Goal: Task Accomplishment & Management: Manage account settings

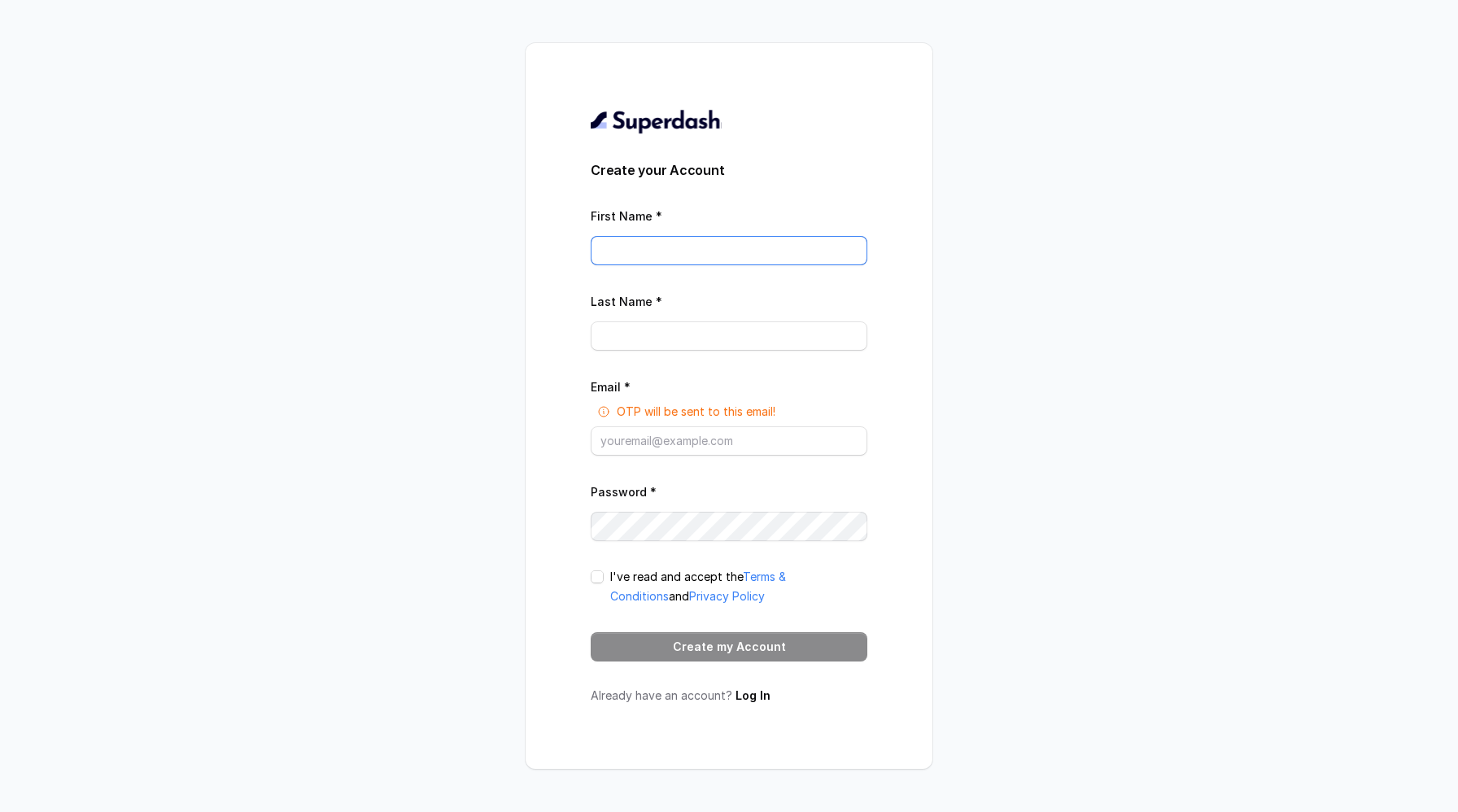
click at [657, 251] on input "First Name *" at bounding box center [729, 250] width 276 height 29
type input "Vishwa"
click at [619, 337] on input "Last Name *" at bounding box center [729, 336] width 276 height 29
type input "Prakash"
click at [666, 478] on form "Create your Account First Name * [PERSON_NAME] Last Name * [PERSON_NAME] Email …" at bounding box center [729, 411] width 276 height 501
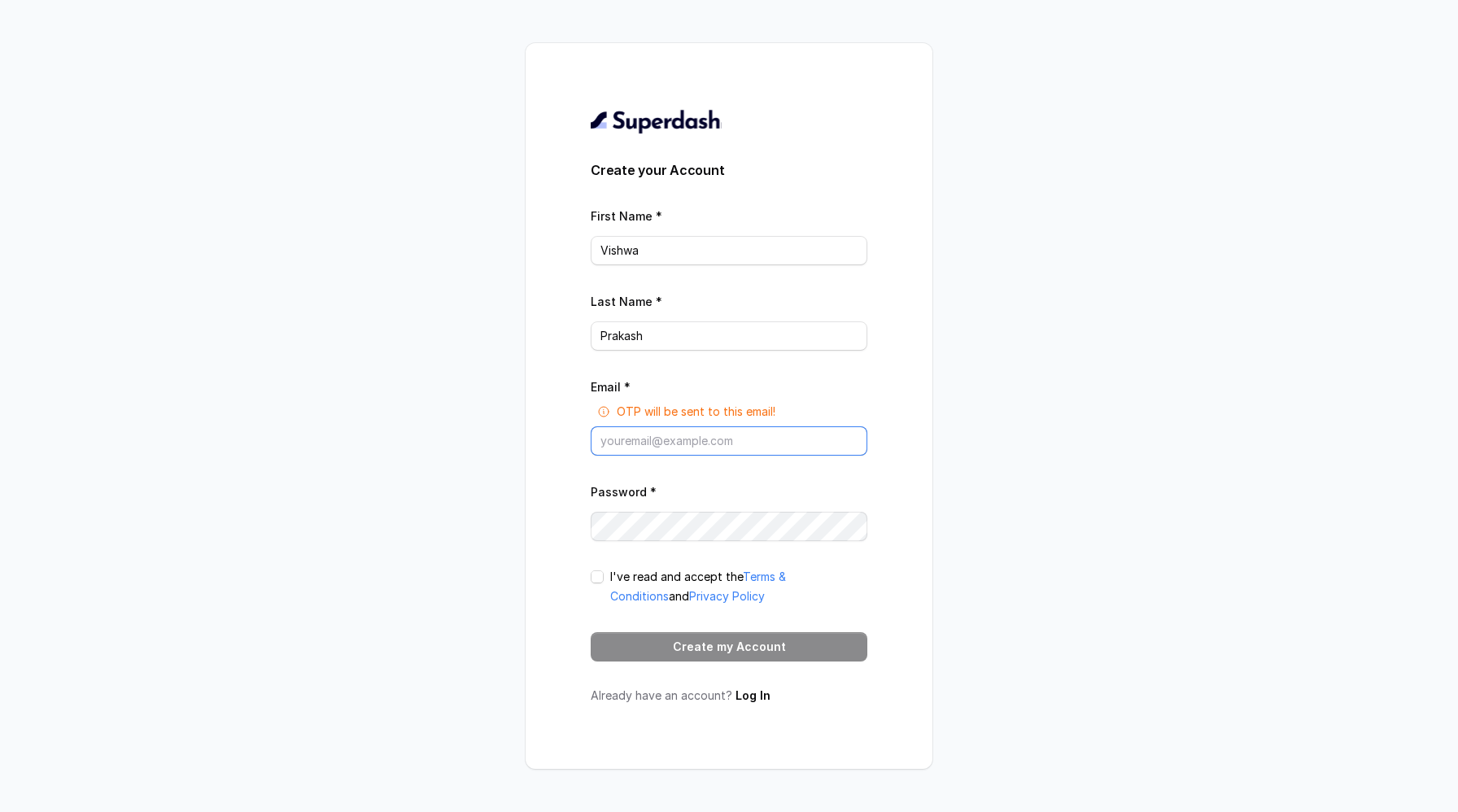
click at [632, 430] on input "Email *" at bounding box center [729, 441] width 276 height 29
type input "[PERSON_NAME][EMAIL_ADDRESS][DOMAIN_NAME]"
click at [595, 578] on span at bounding box center [597, 577] width 13 height 13
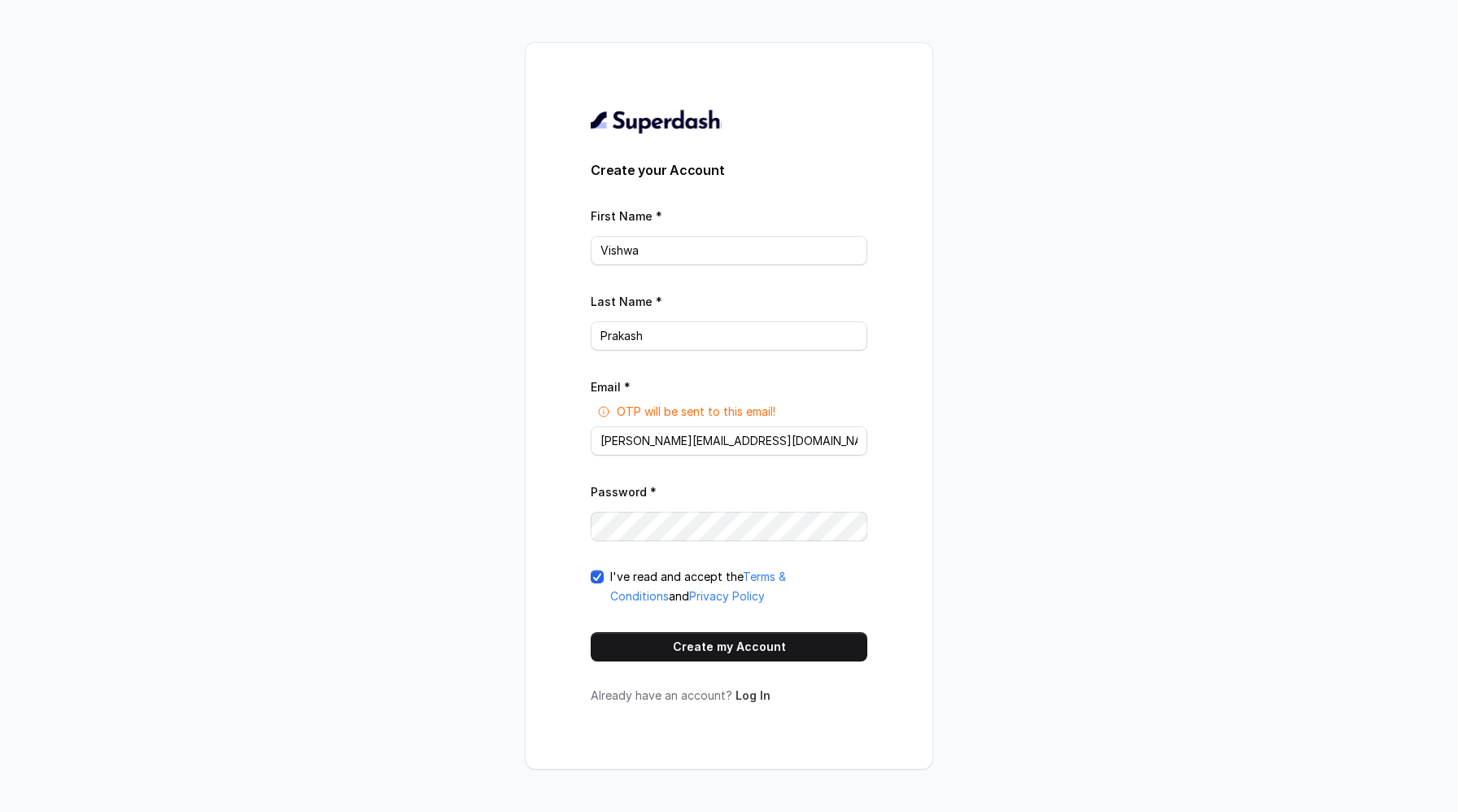
click at [752, 698] on link "Log In" at bounding box center [753, 695] width 35 height 14
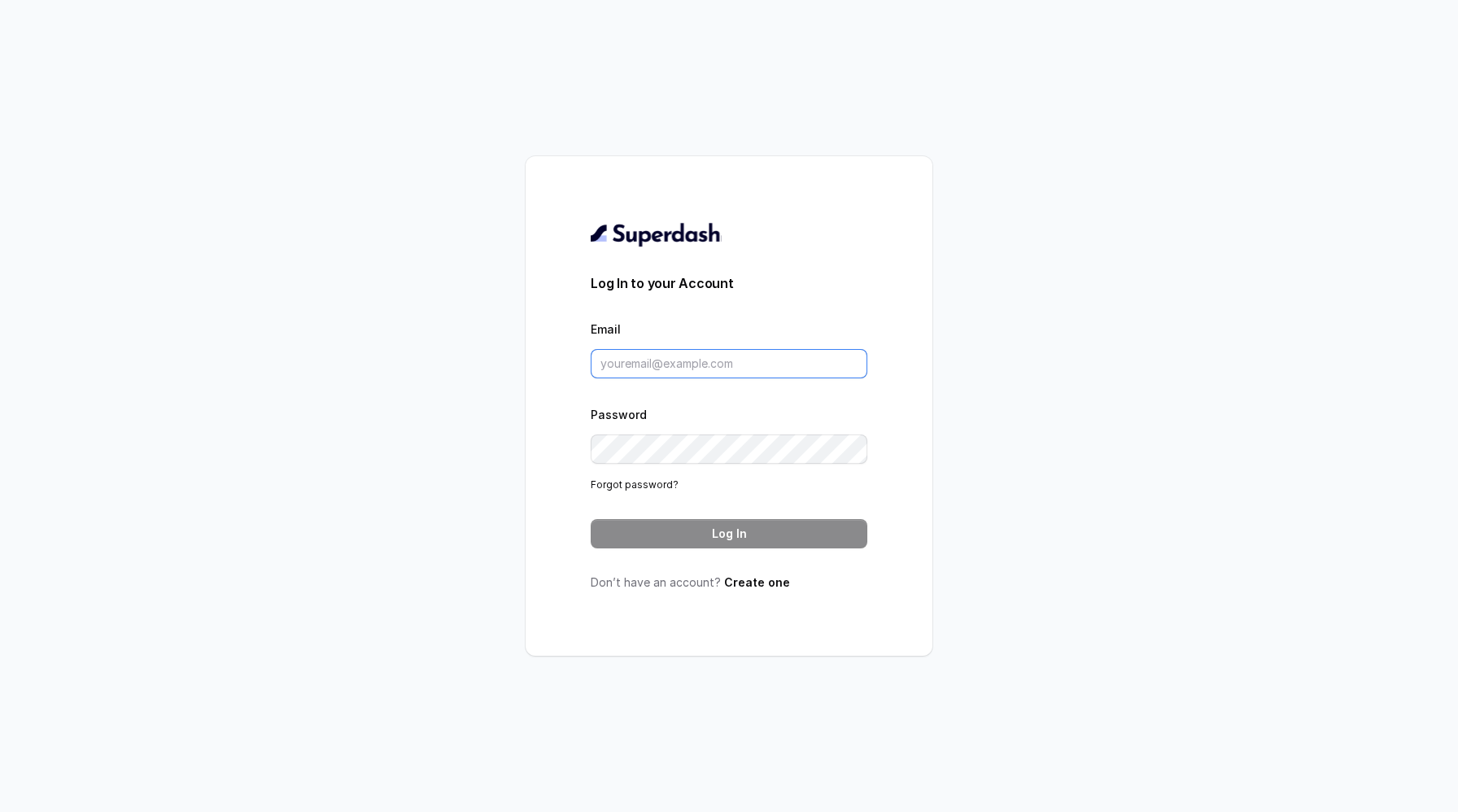
click at [632, 361] on input "Email" at bounding box center [729, 363] width 276 height 29
type input "[PERSON_NAME][EMAIL_ADDRESS][DOMAIN_NAME]"
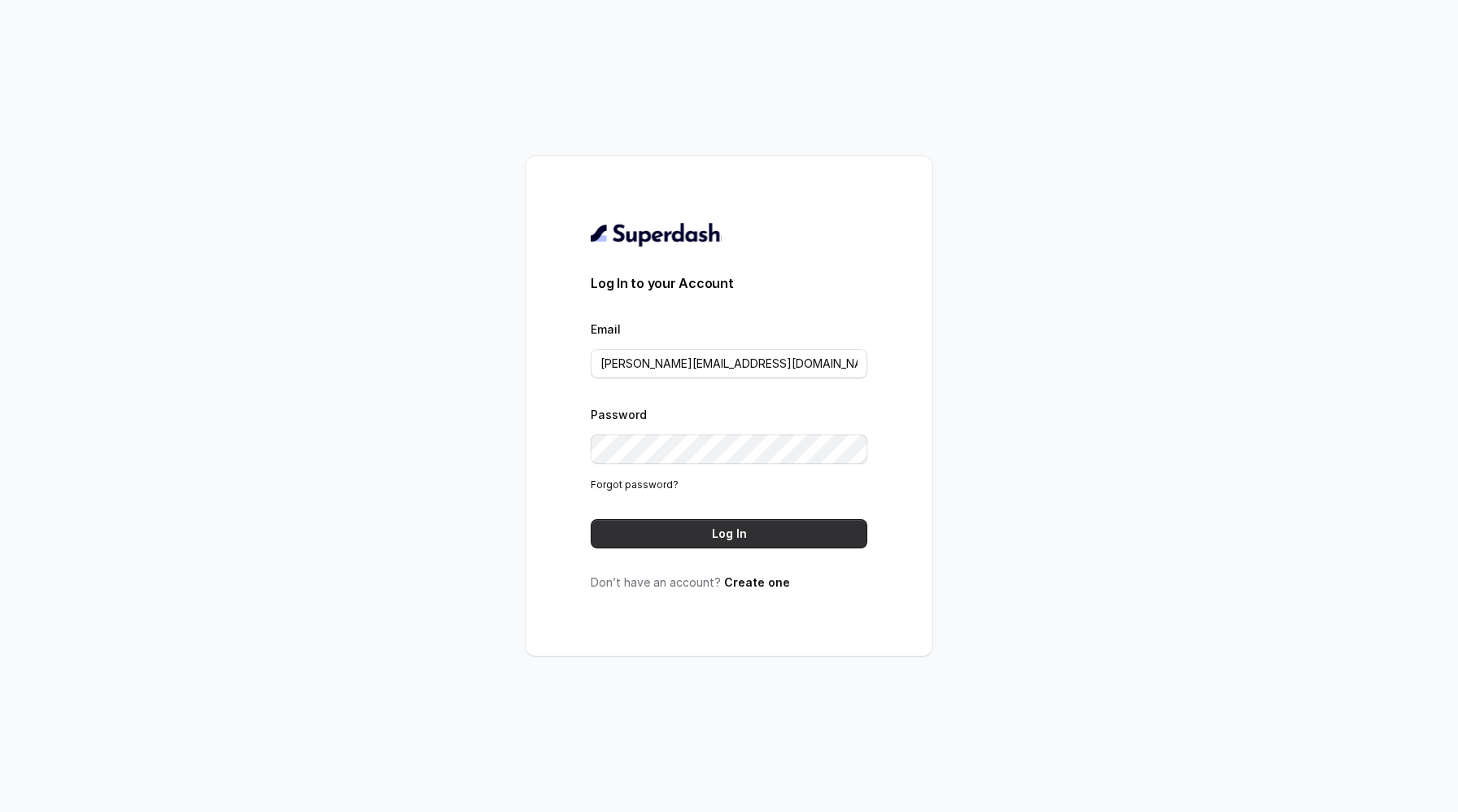
click at [708, 528] on button "Log In" at bounding box center [729, 533] width 276 height 29
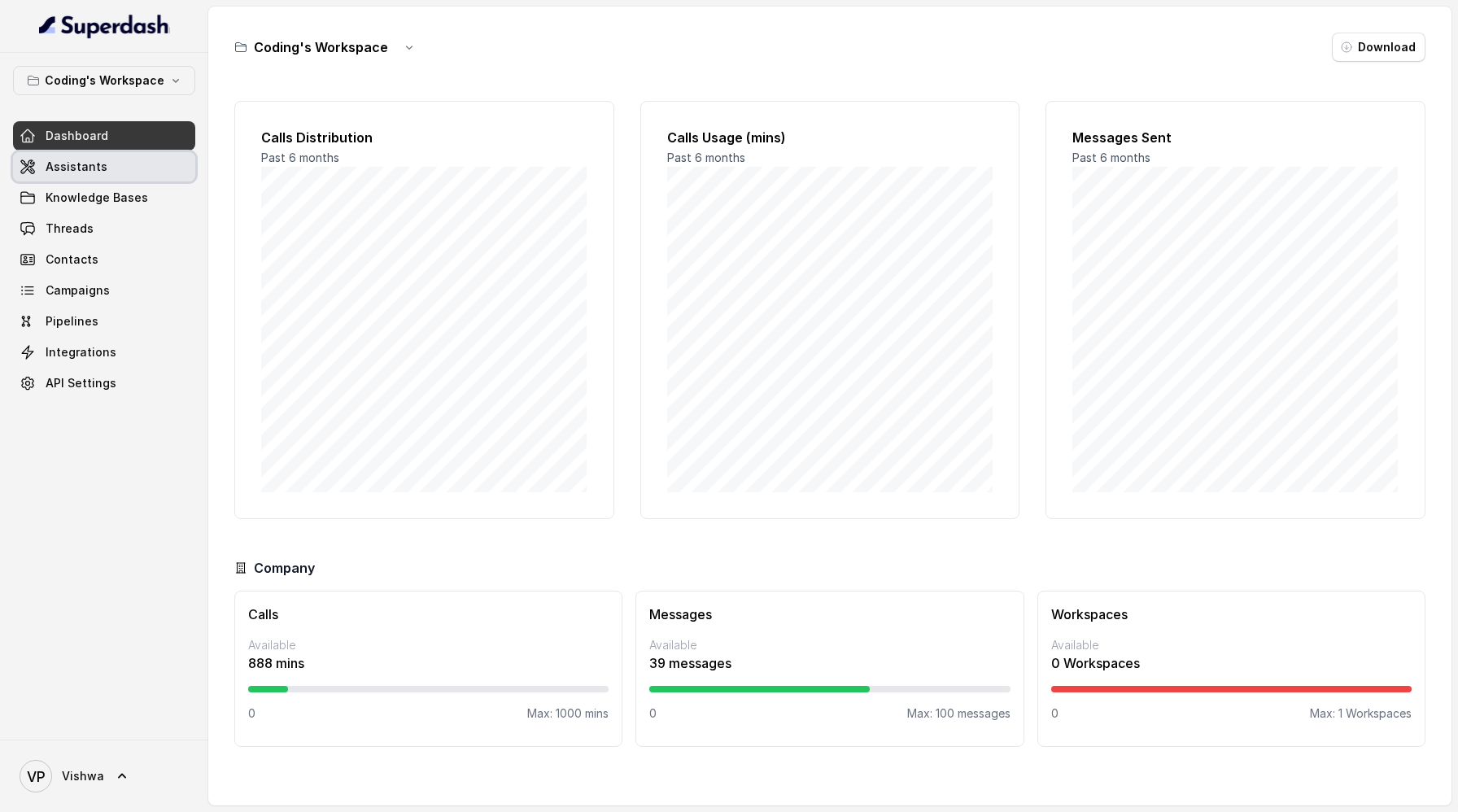
click at [85, 165] on span "Assistants" at bounding box center [76, 167] width 62 height 17
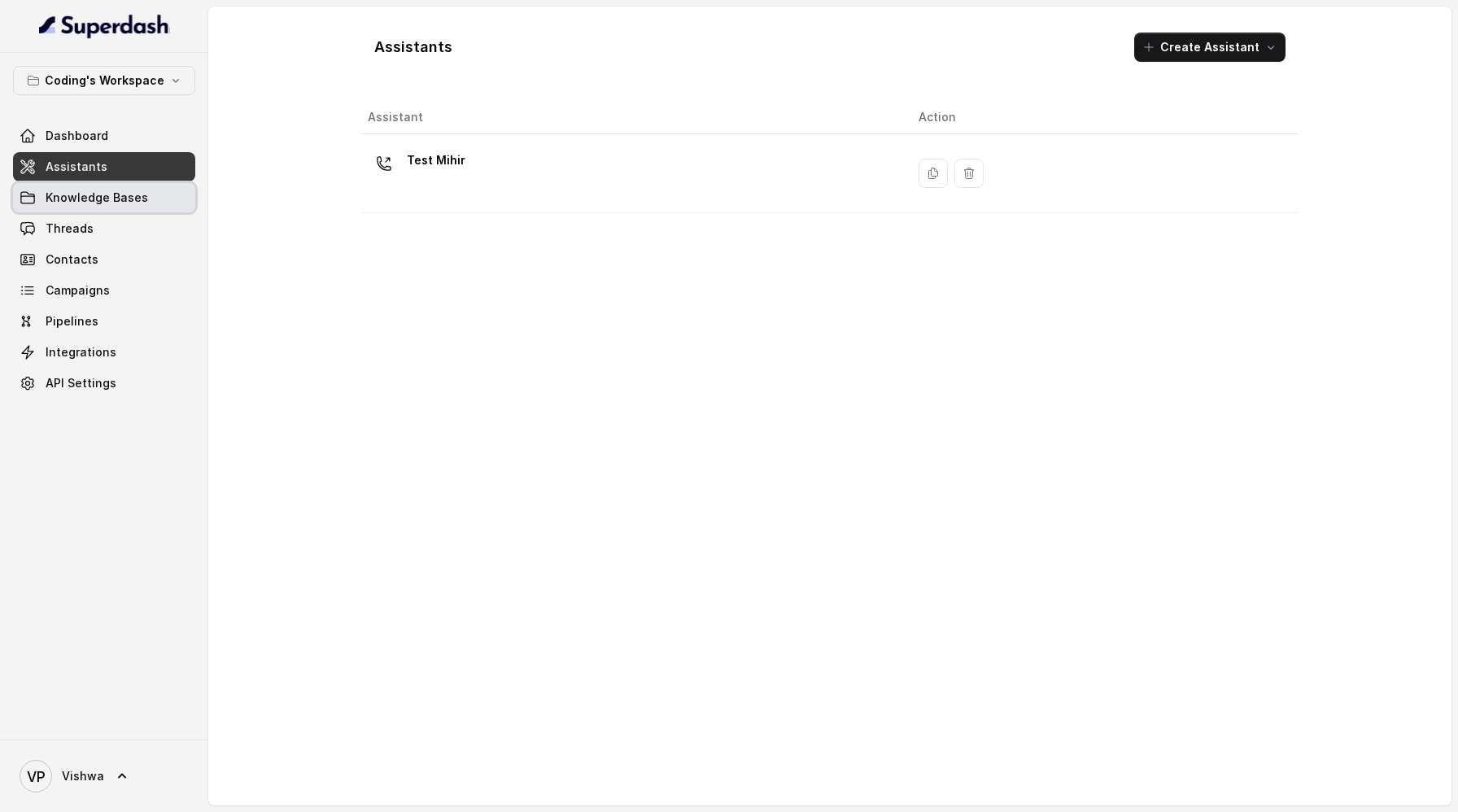
click at [79, 206] on link "Knowledge Bases" at bounding box center [104, 197] width 182 height 29
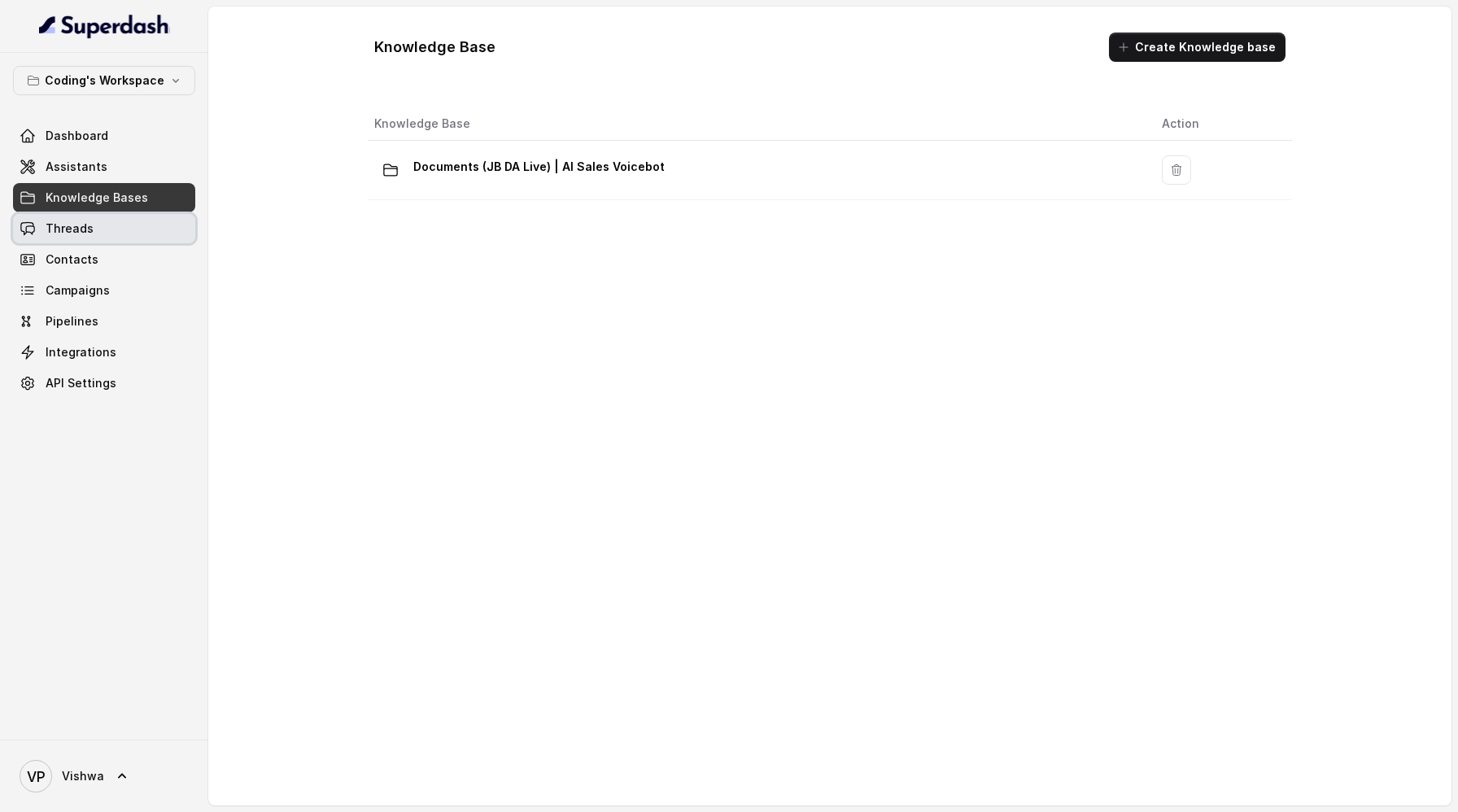
click at [77, 230] on span "Threads" at bounding box center [69, 229] width 48 height 17
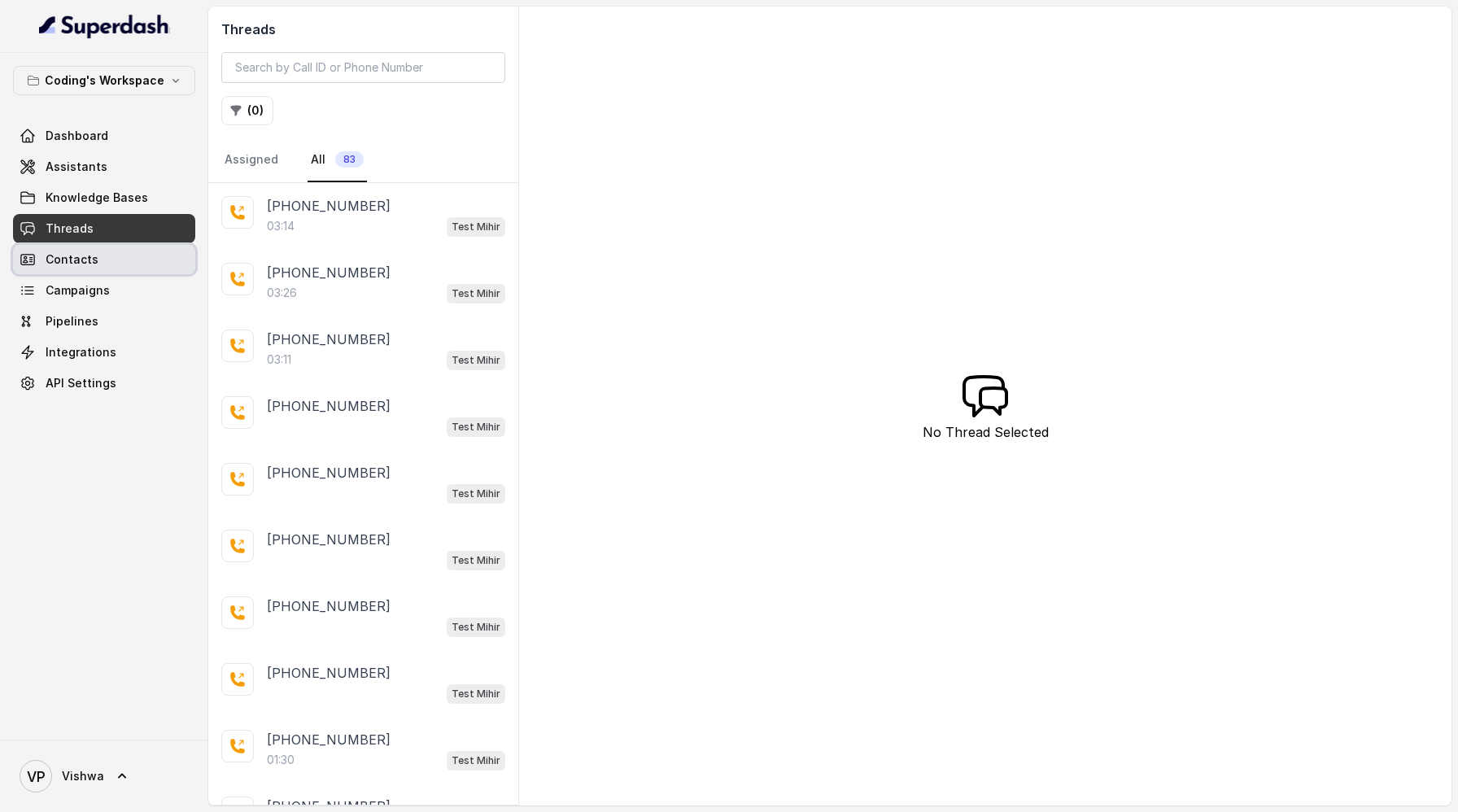
click at [77, 253] on span "Contacts" at bounding box center [72, 260] width 53 height 17
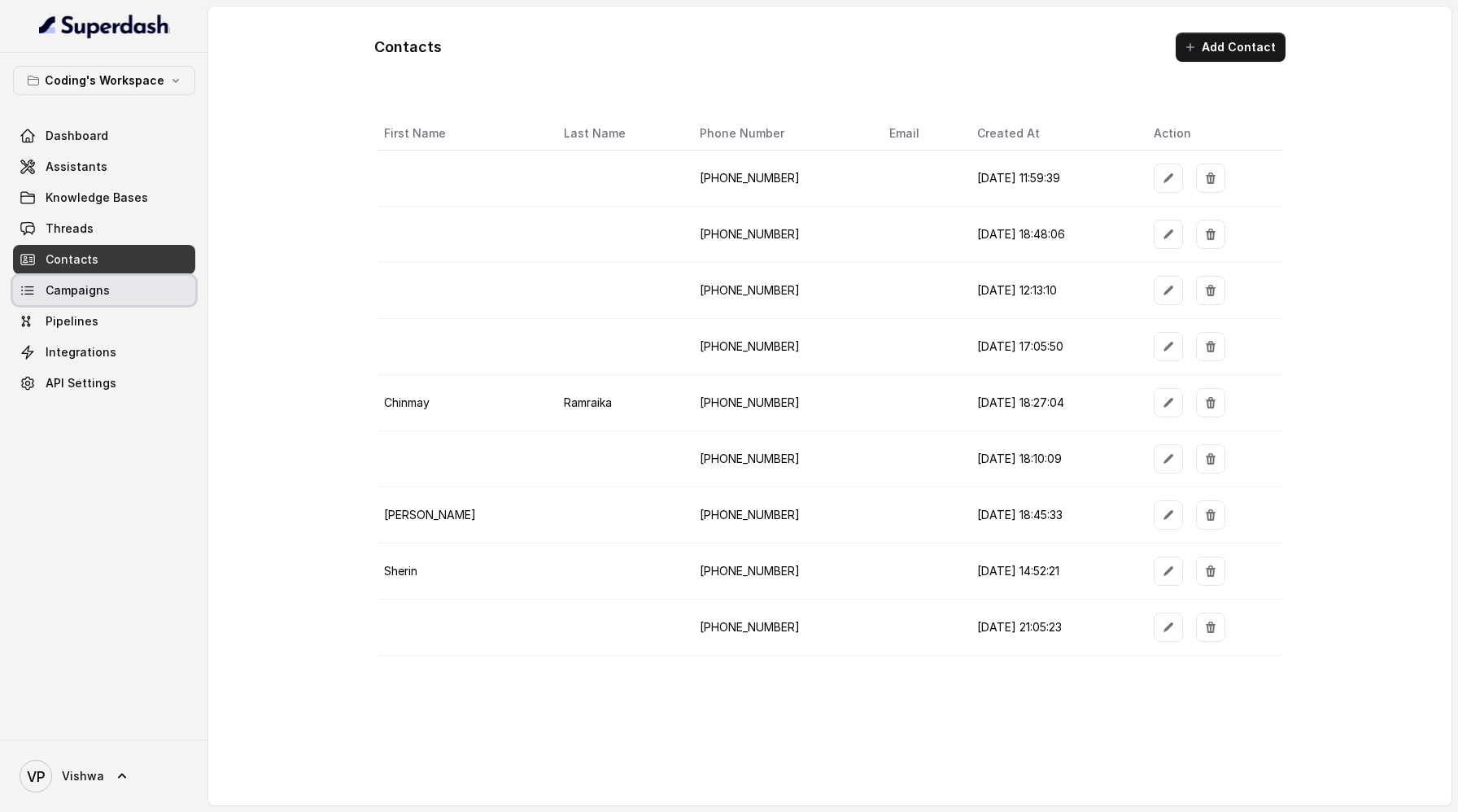
click at [112, 295] on link "Campaigns" at bounding box center [104, 290] width 182 height 29
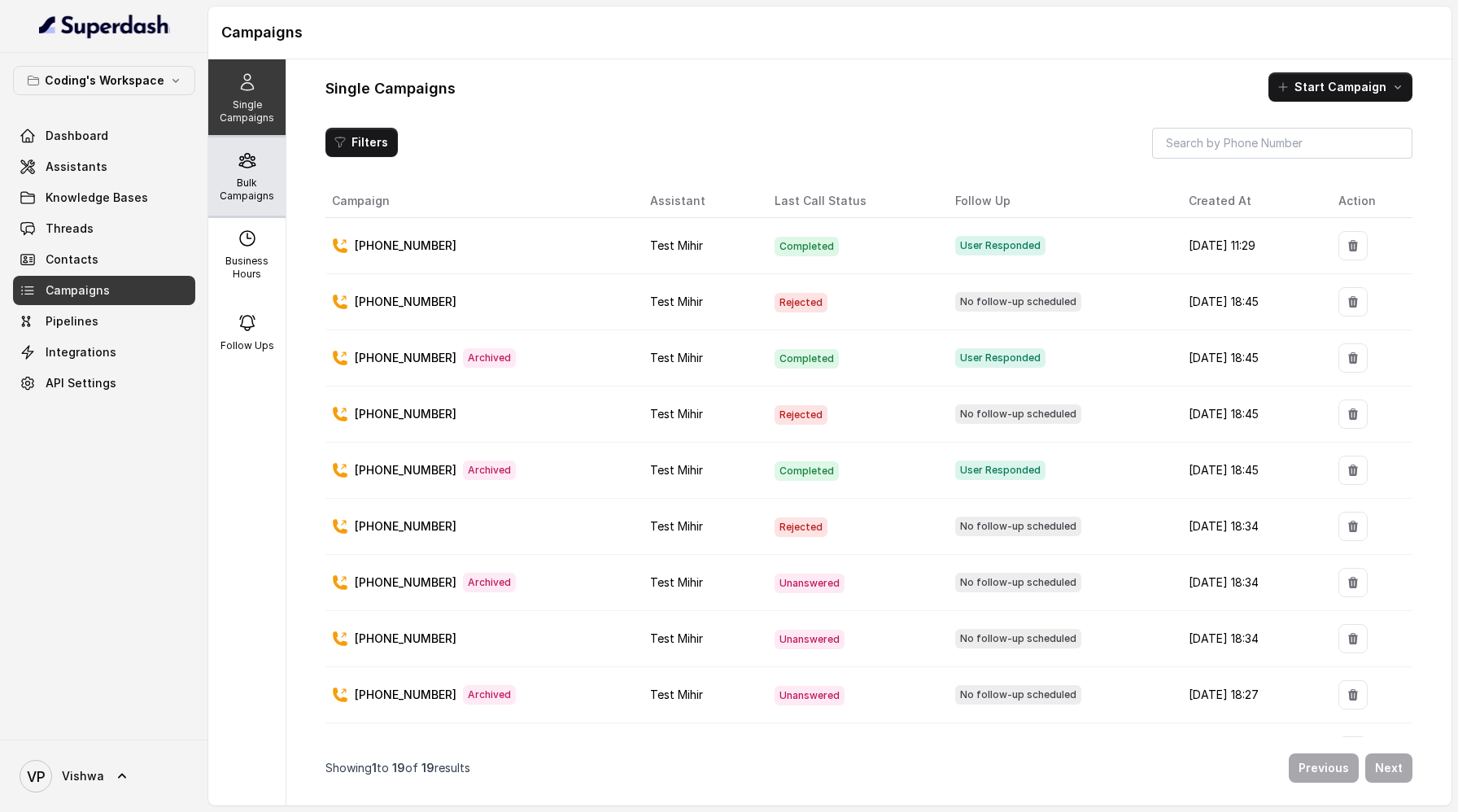
click at [249, 183] on p "Bulk Campaigns" at bounding box center [247, 189] width 65 height 26
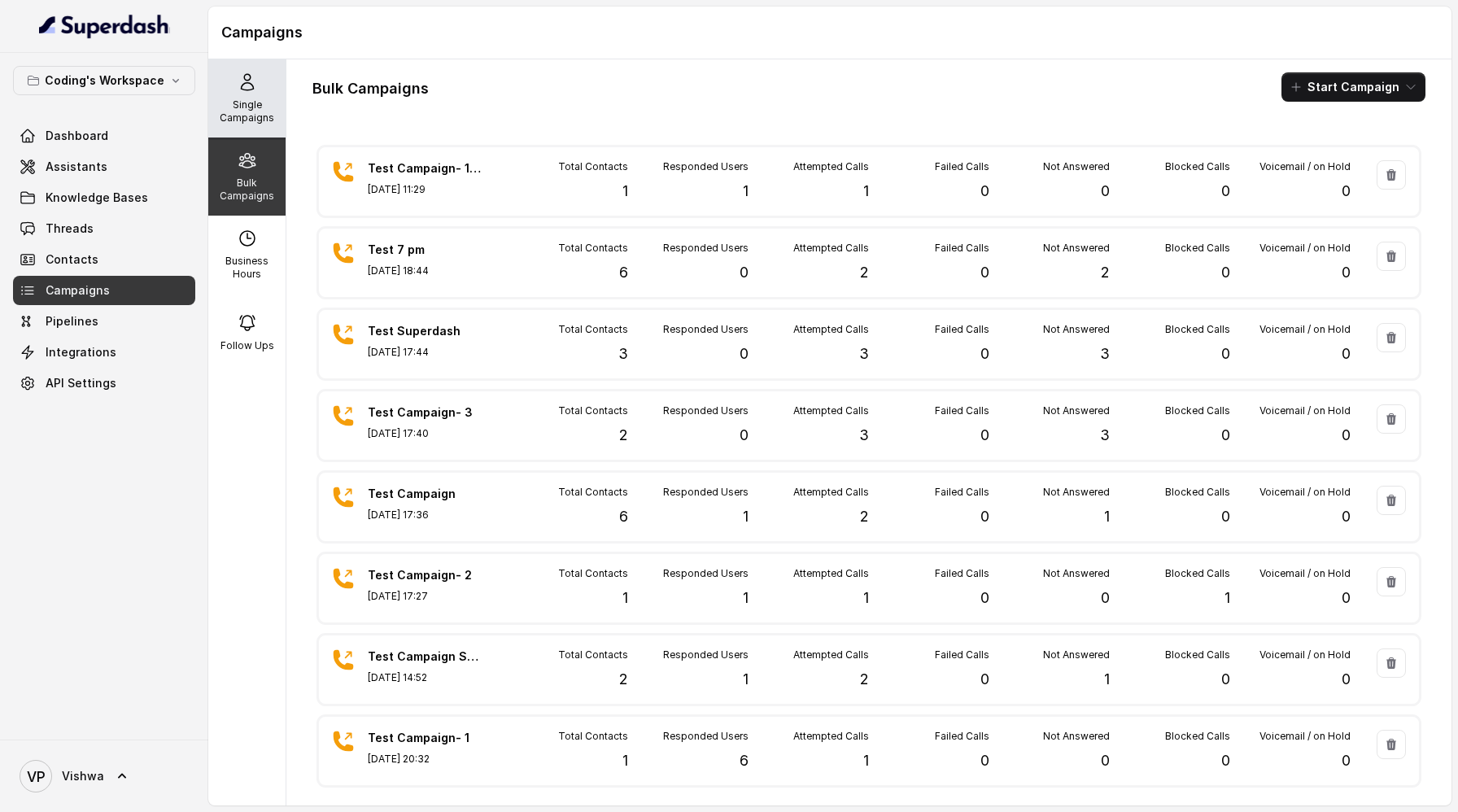
click at [251, 108] on p "Single Campaigns" at bounding box center [247, 111] width 65 height 26
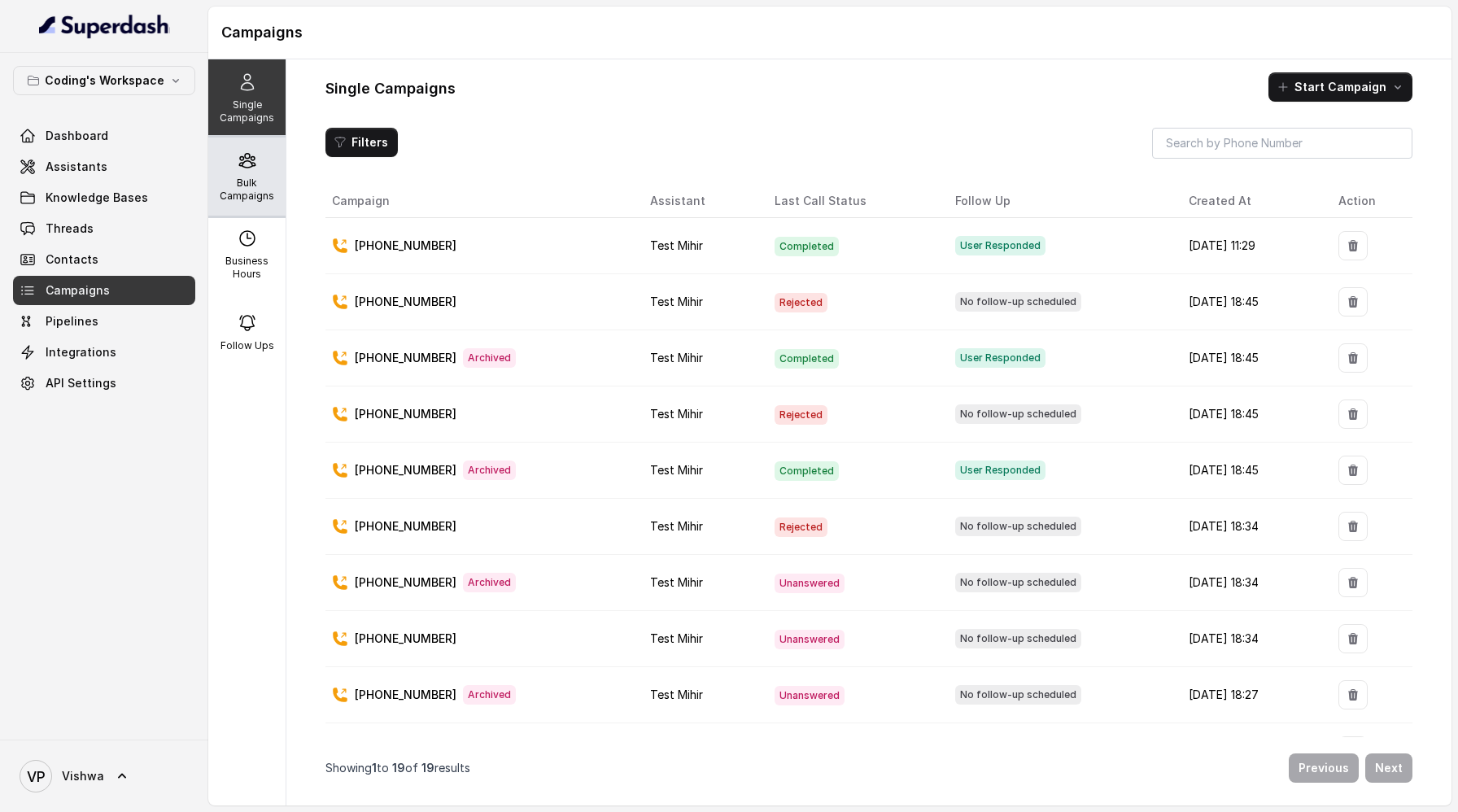
click at [244, 185] on p "Bulk Campaigns" at bounding box center [247, 189] width 65 height 26
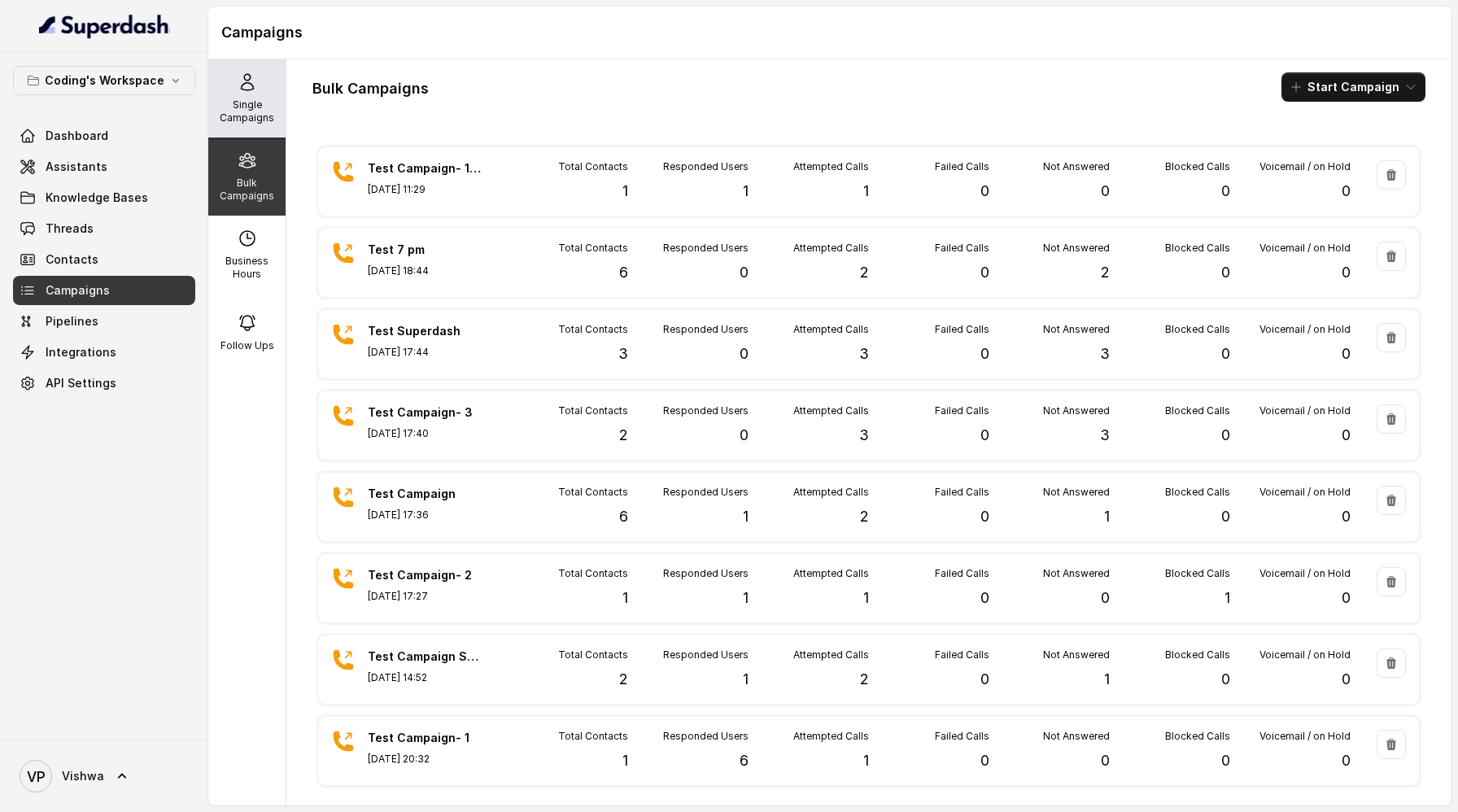
click at [244, 101] on p "Single Campaigns" at bounding box center [247, 111] width 65 height 26
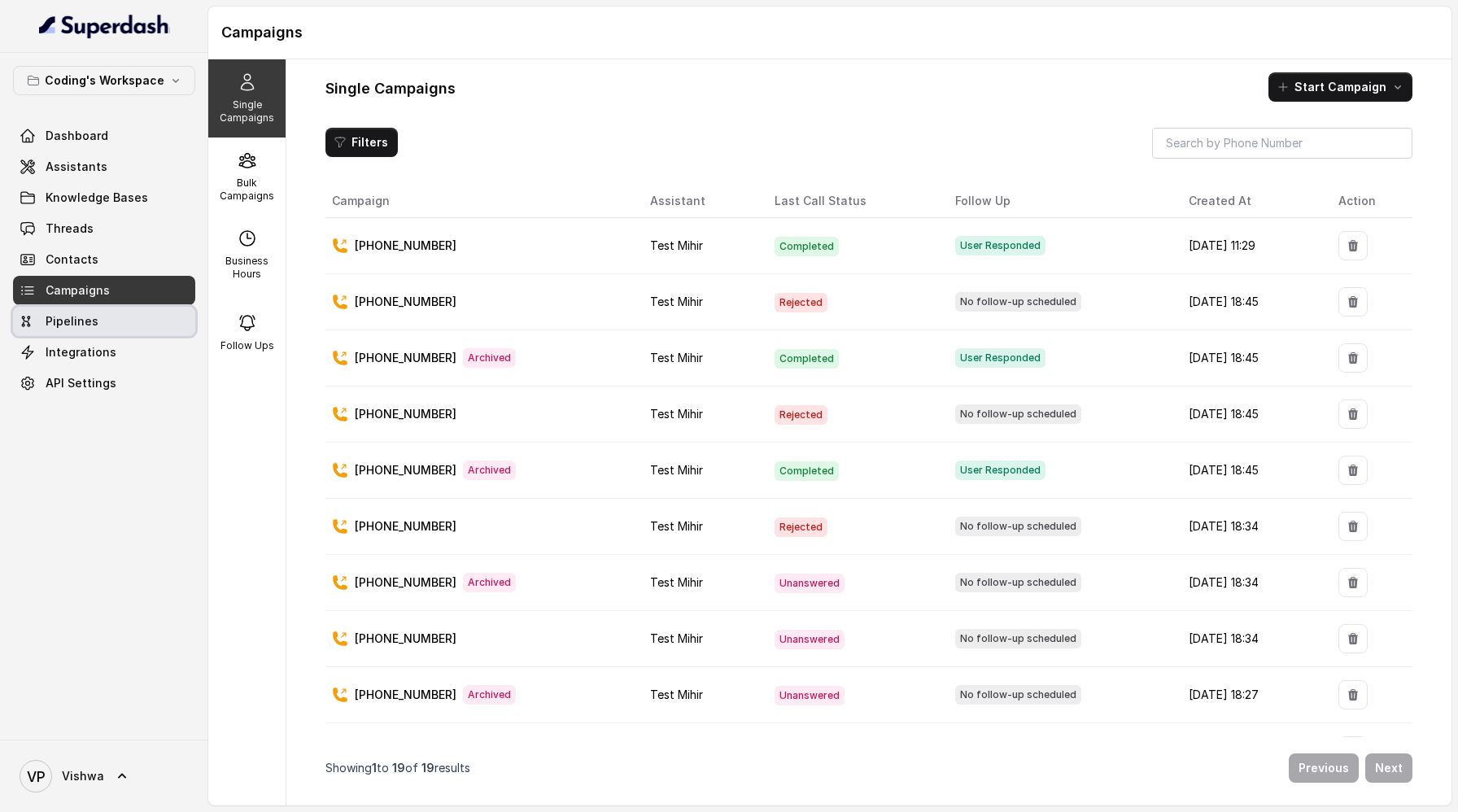
click at [80, 321] on span "Pipelines" at bounding box center [72, 322] width 53 height 17
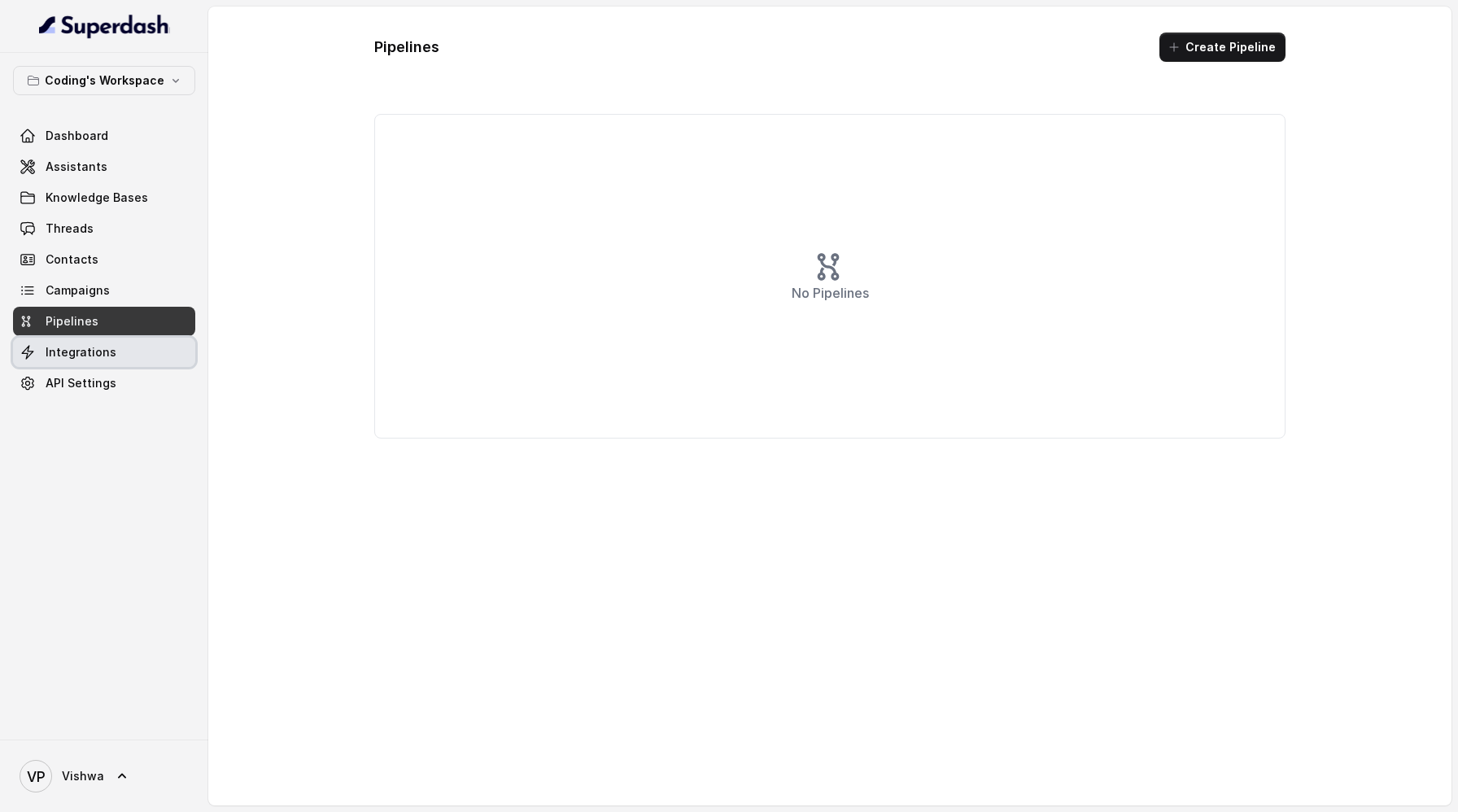
click at [73, 353] on span "Integrations" at bounding box center [81, 352] width 71 height 17
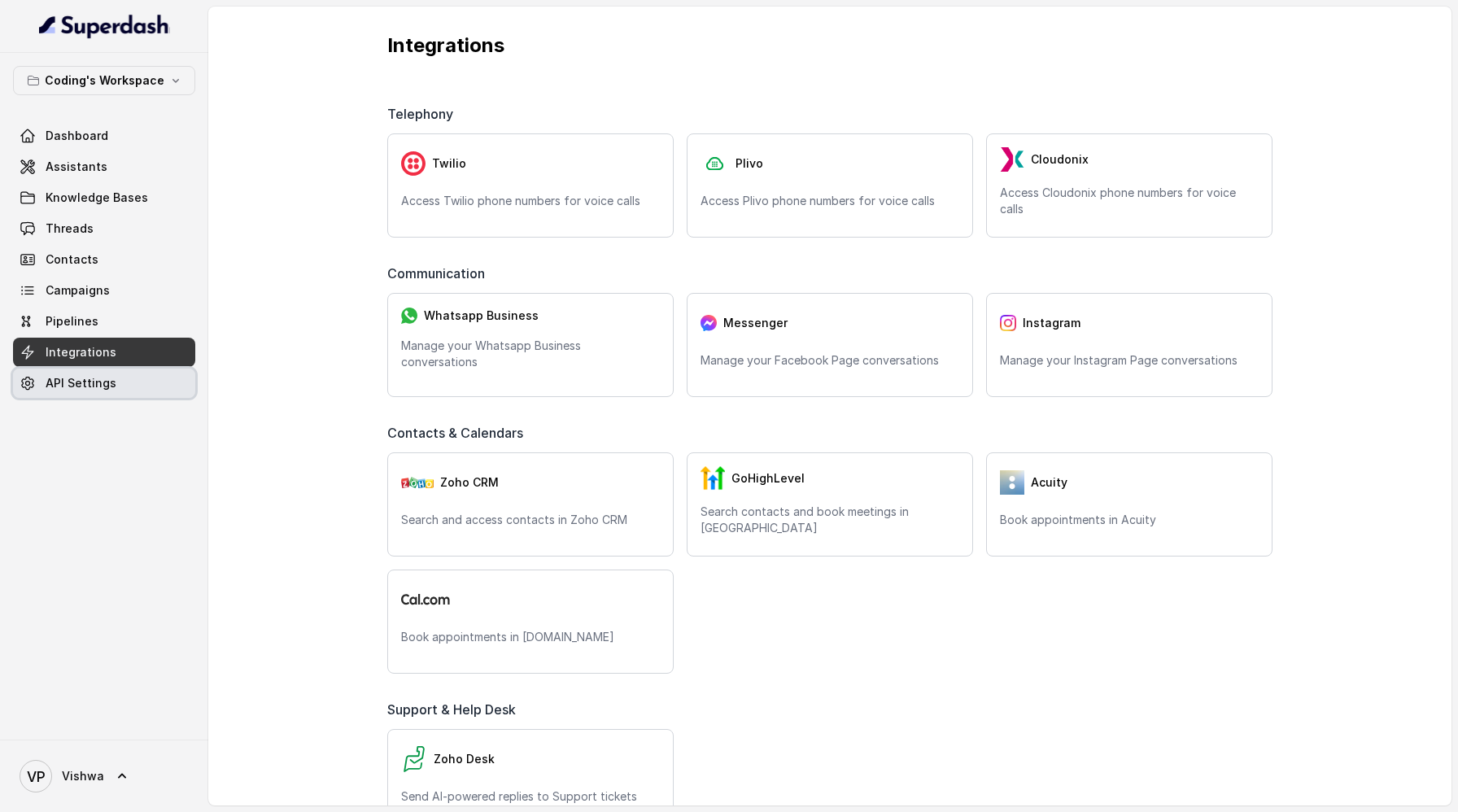
click at [74, 379] on span "API Settings" at bounding box center [81, 384] width 71 height 17
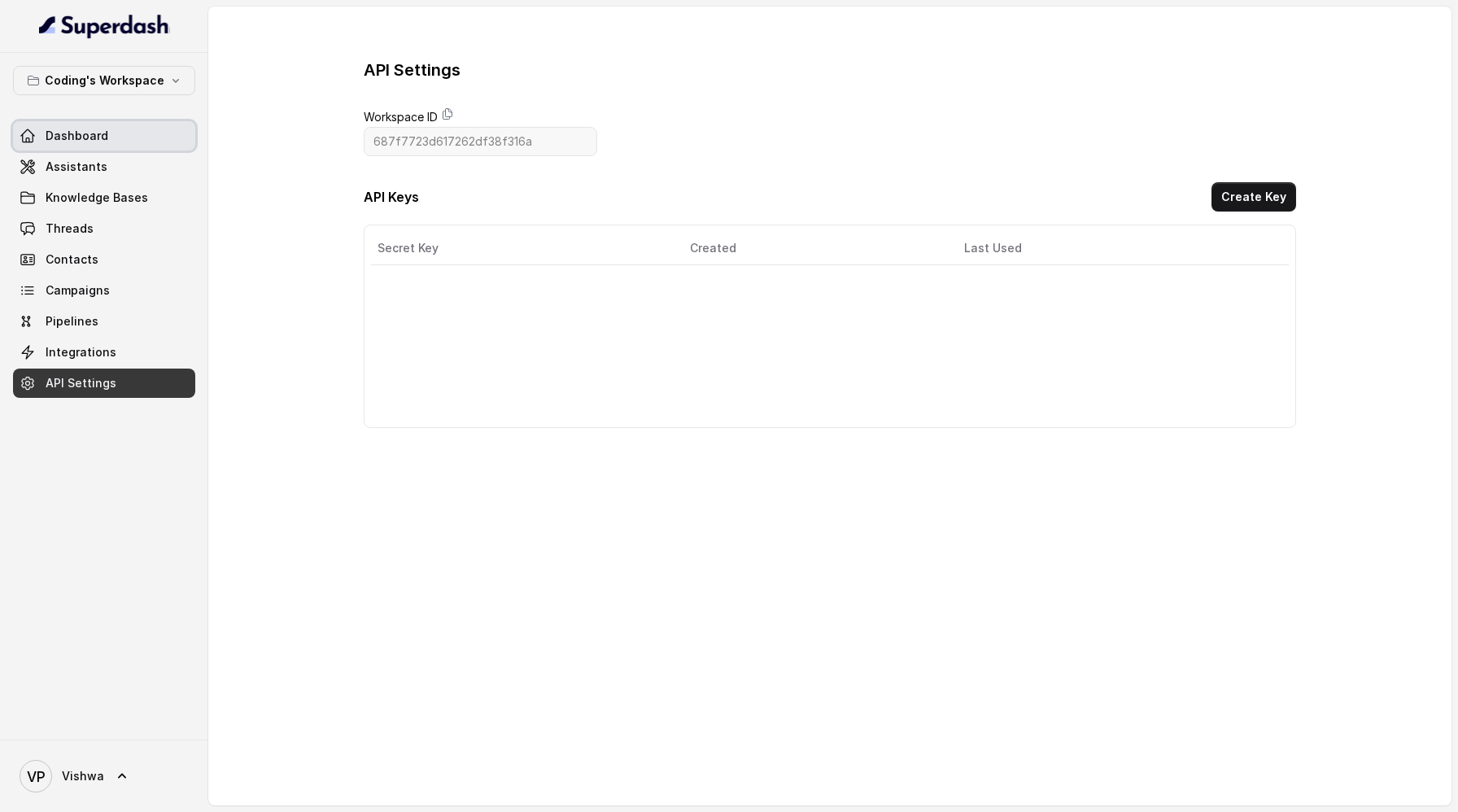
click at [88, 136] on span "Dashboard" at bounding box center [77, 136] width 63 height 17
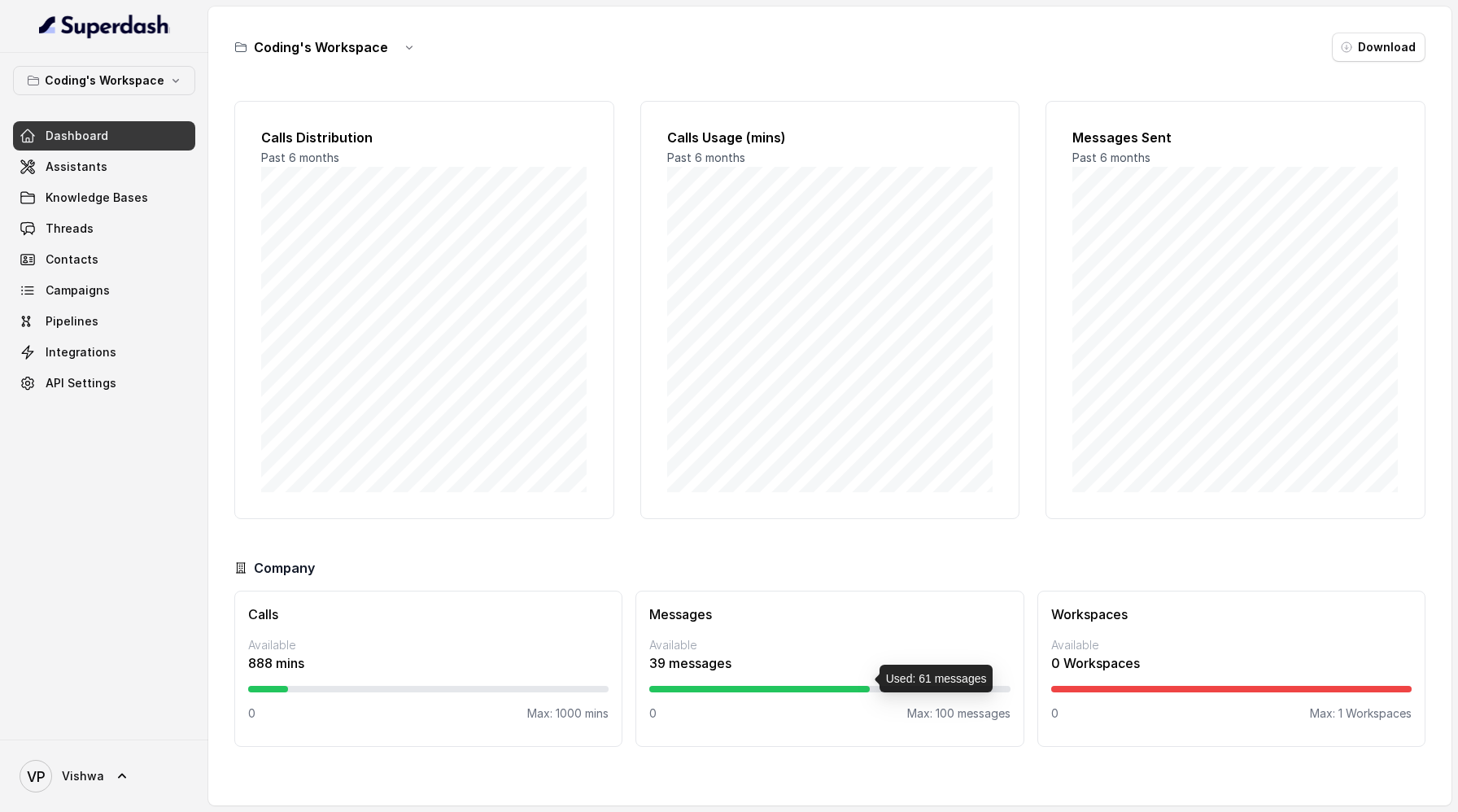
click at [725, 690] on div at bounding box center [759, 689] width 220 height 7
click at [803, 688] on div at bounding box center [759, 689] width 220 height 7
click at [346, 689] on div at bounding box center [428, 689] width 361 height 7
click at [1138, 688] on div at bounding box center [1231, 689] width 361 height 7
click at [410, 46] on icon "button" at bounding box center [409, 47] width 13 height 13
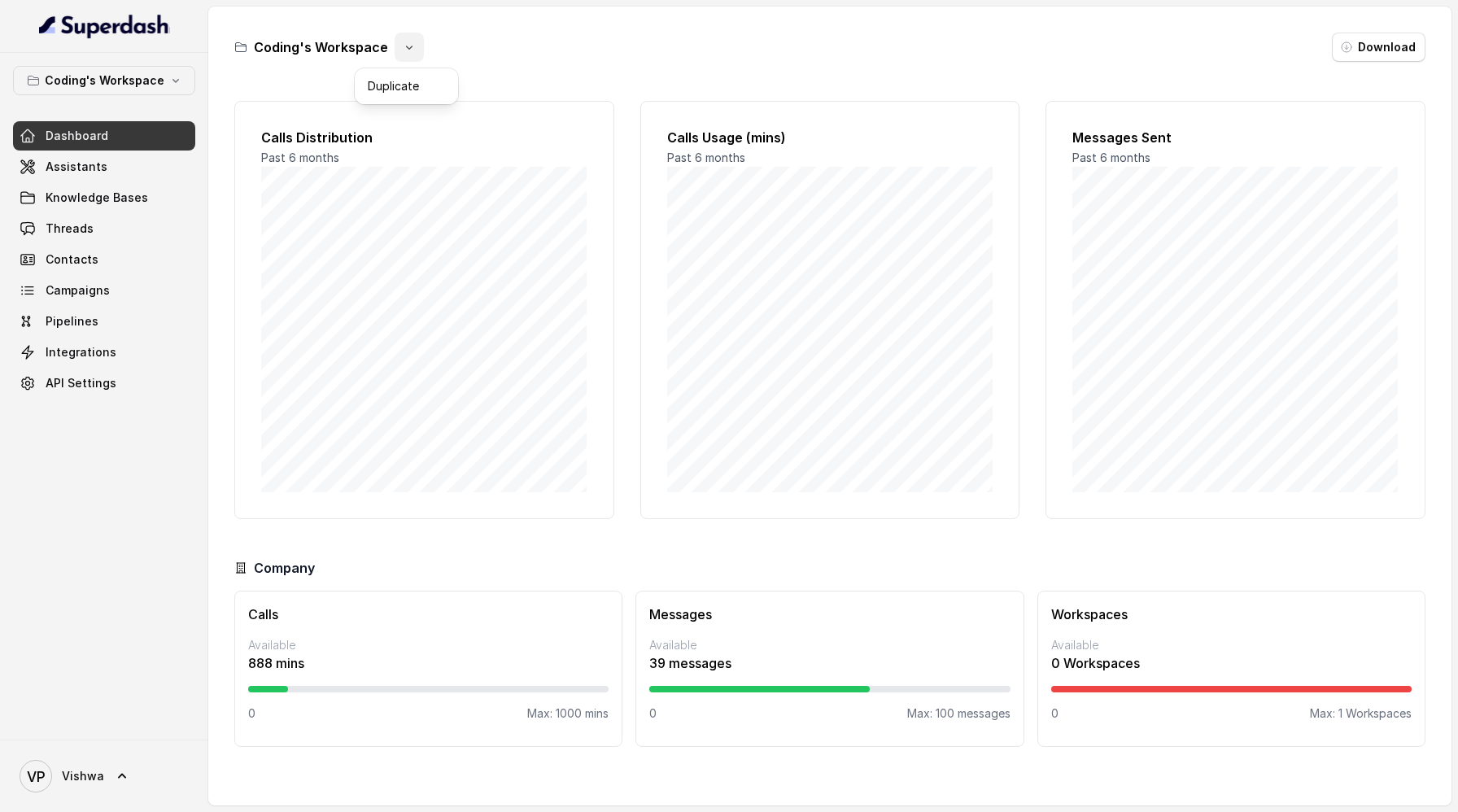
click at [478, 47] on div "Coding's Workspace Download" at bounding box center [829, 46] width 1191 height 29
click at [98, 174] on span "Assistants" at bounding box center [76, 167] width 62 height 17
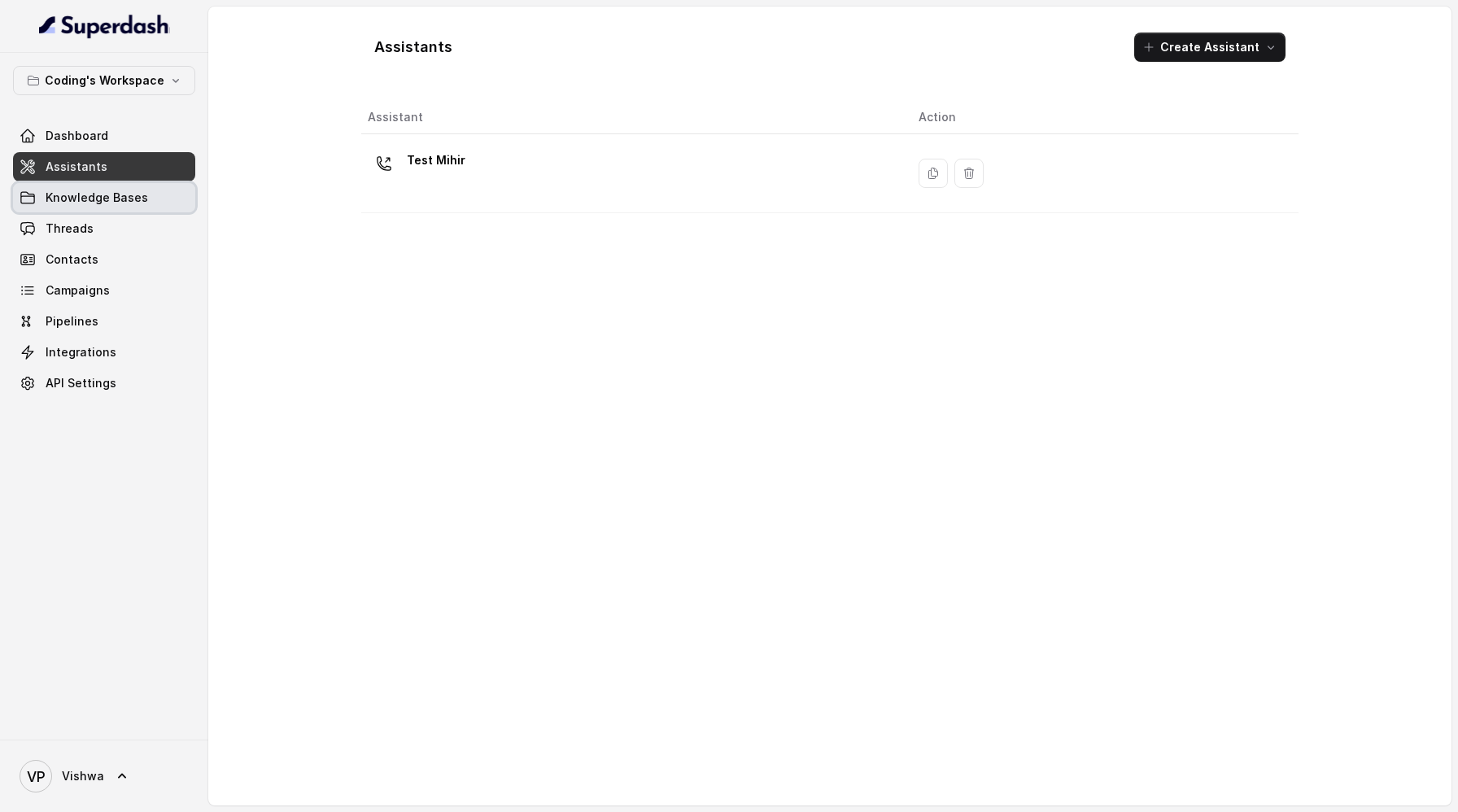
click at [104, 195] on span "Knowledge Bases" at bounding box center [97, 198] width 103 height 17
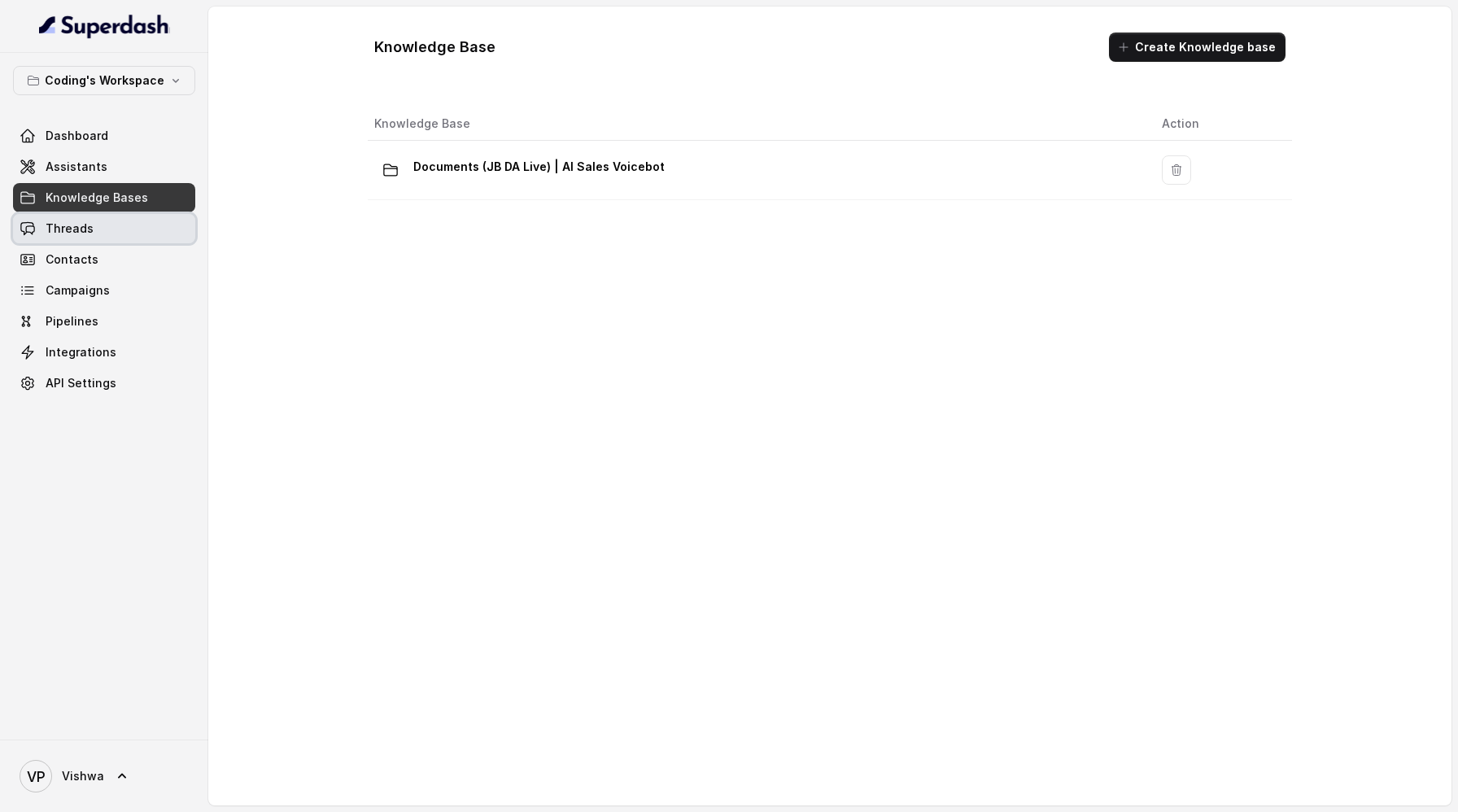
click at [77, 232] on span "Threads" at bounding box center [69, 229] width 48 height 17
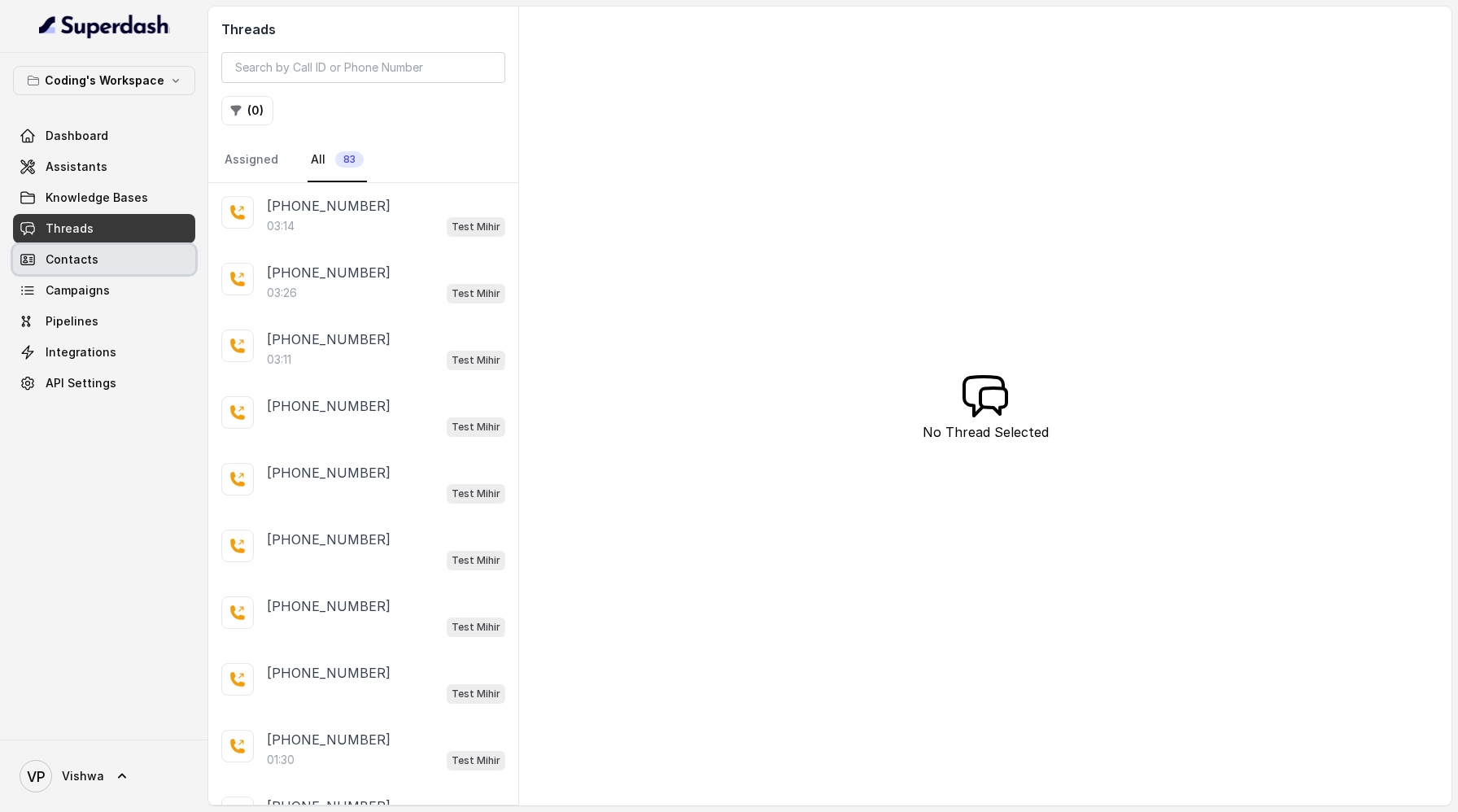
click at [76, 260] on span "Contacts" at bounding box center [72, 260] width 53 height 17
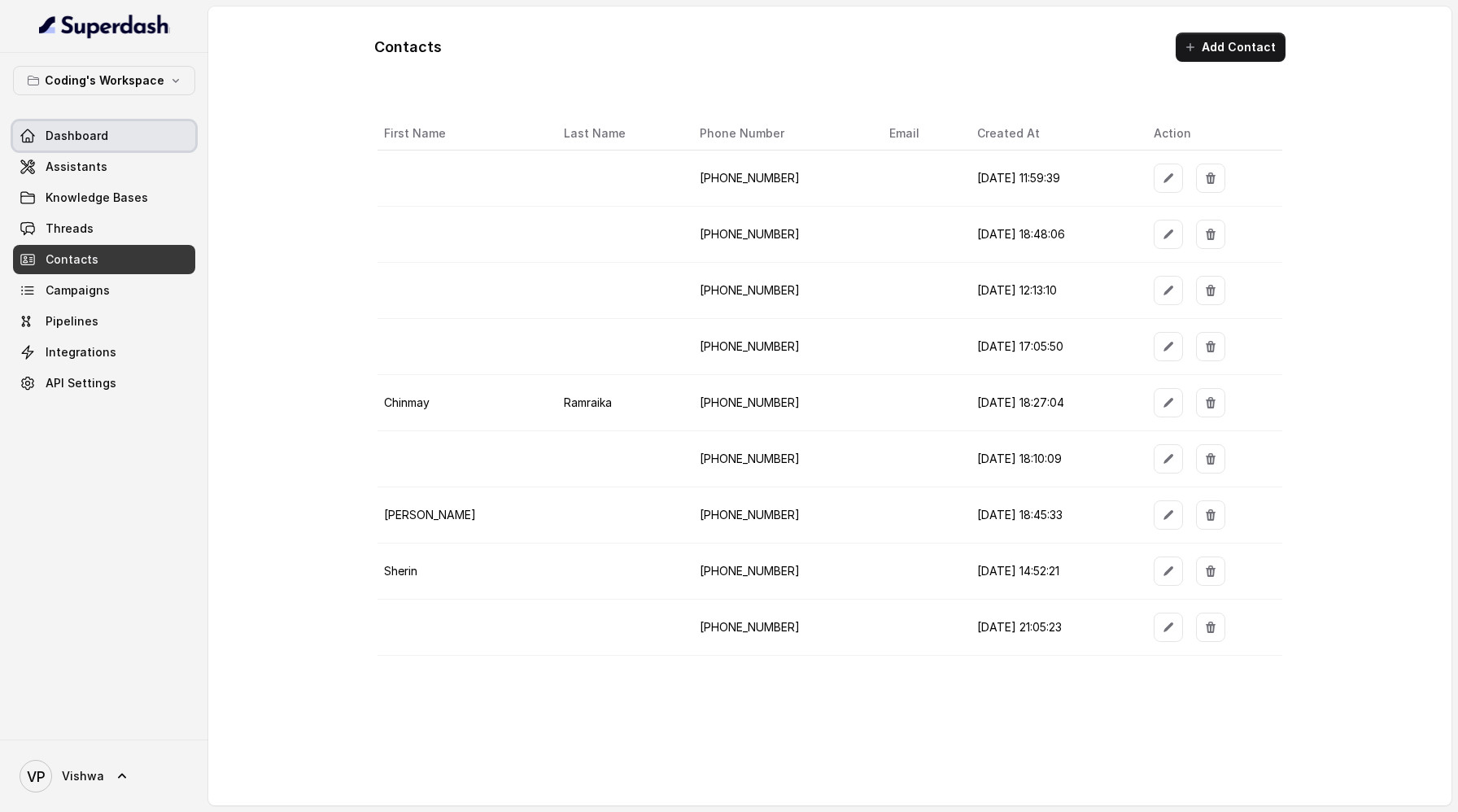
click at [36, 131] on link "Dashboard" at bounding box center [104, 136] width 182 height 29
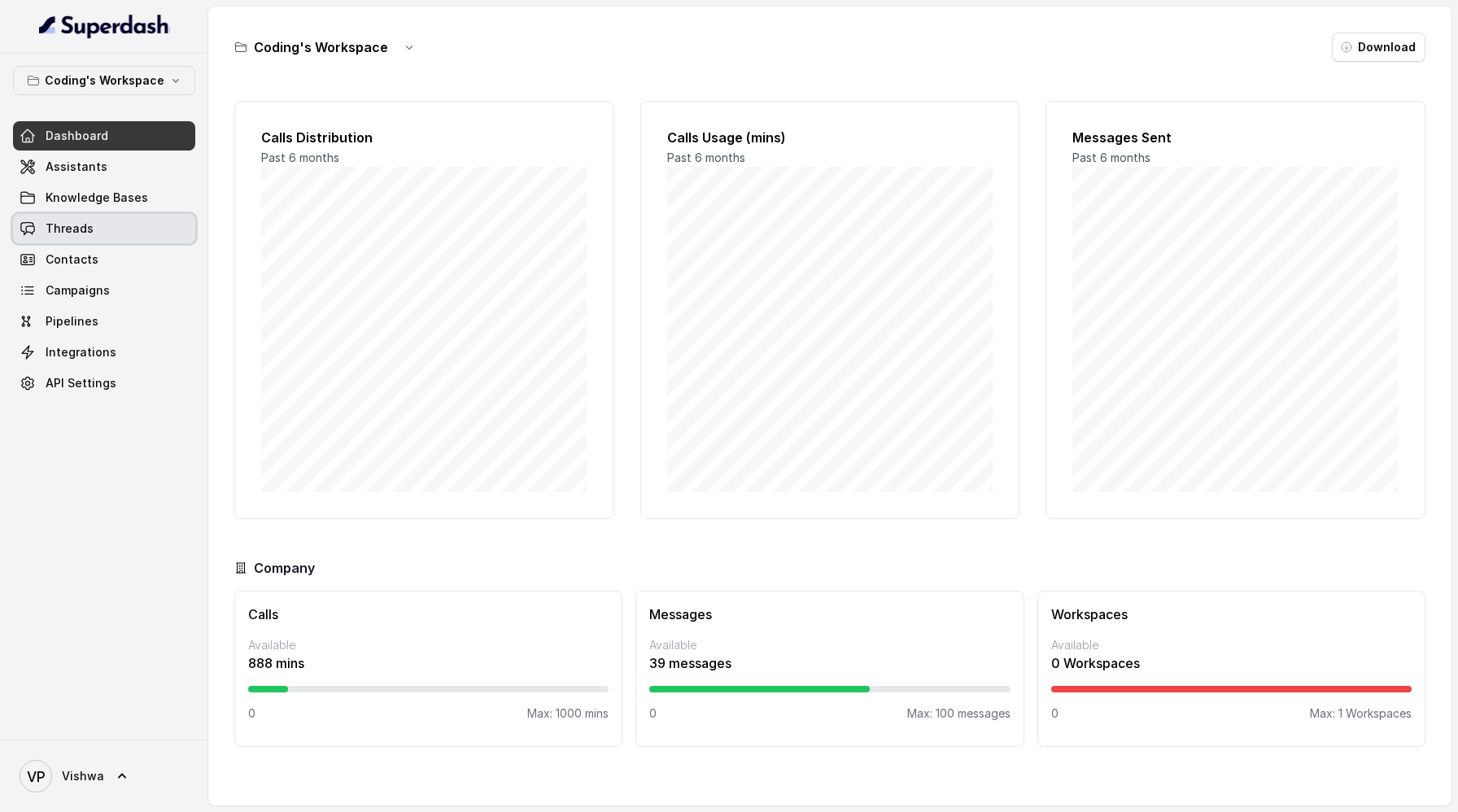
click at [42, 232] on link "Threads" at bounding box center [104, 228] width 182 height 29
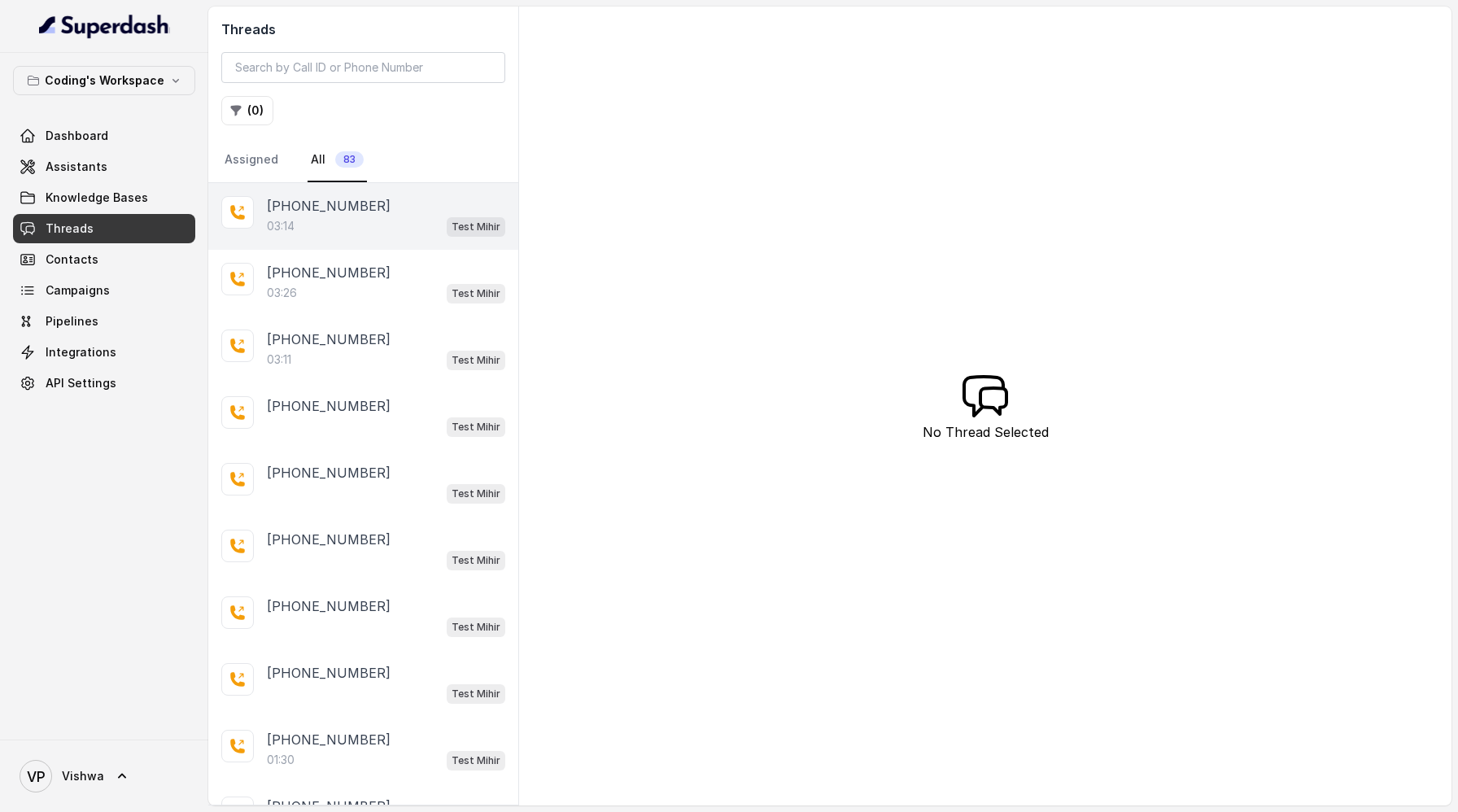
click at [298, 217] on div "03:14 Test Mihir" at bounding box center [386, 227] width 238 height 21
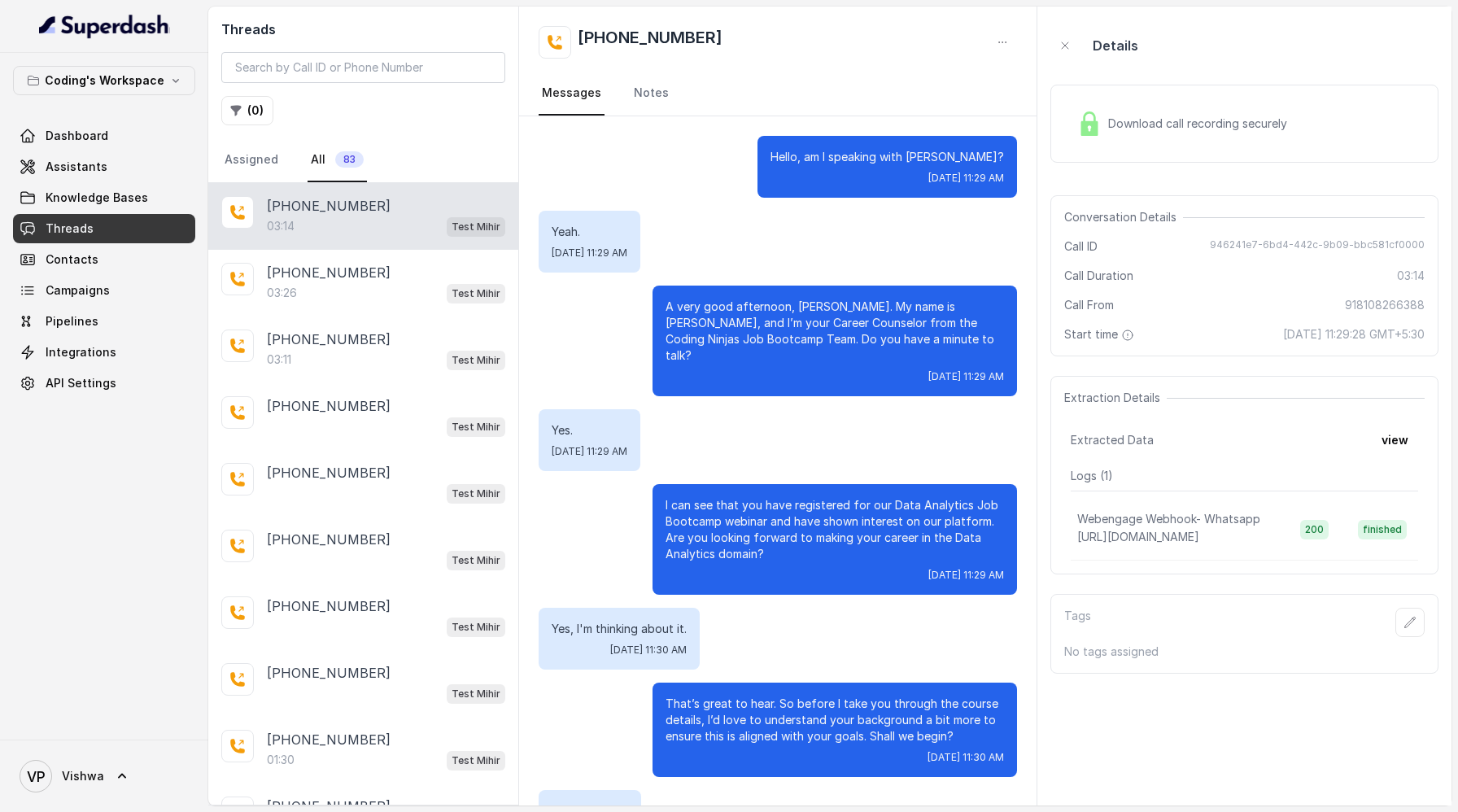
scroll to position [2145, 0]
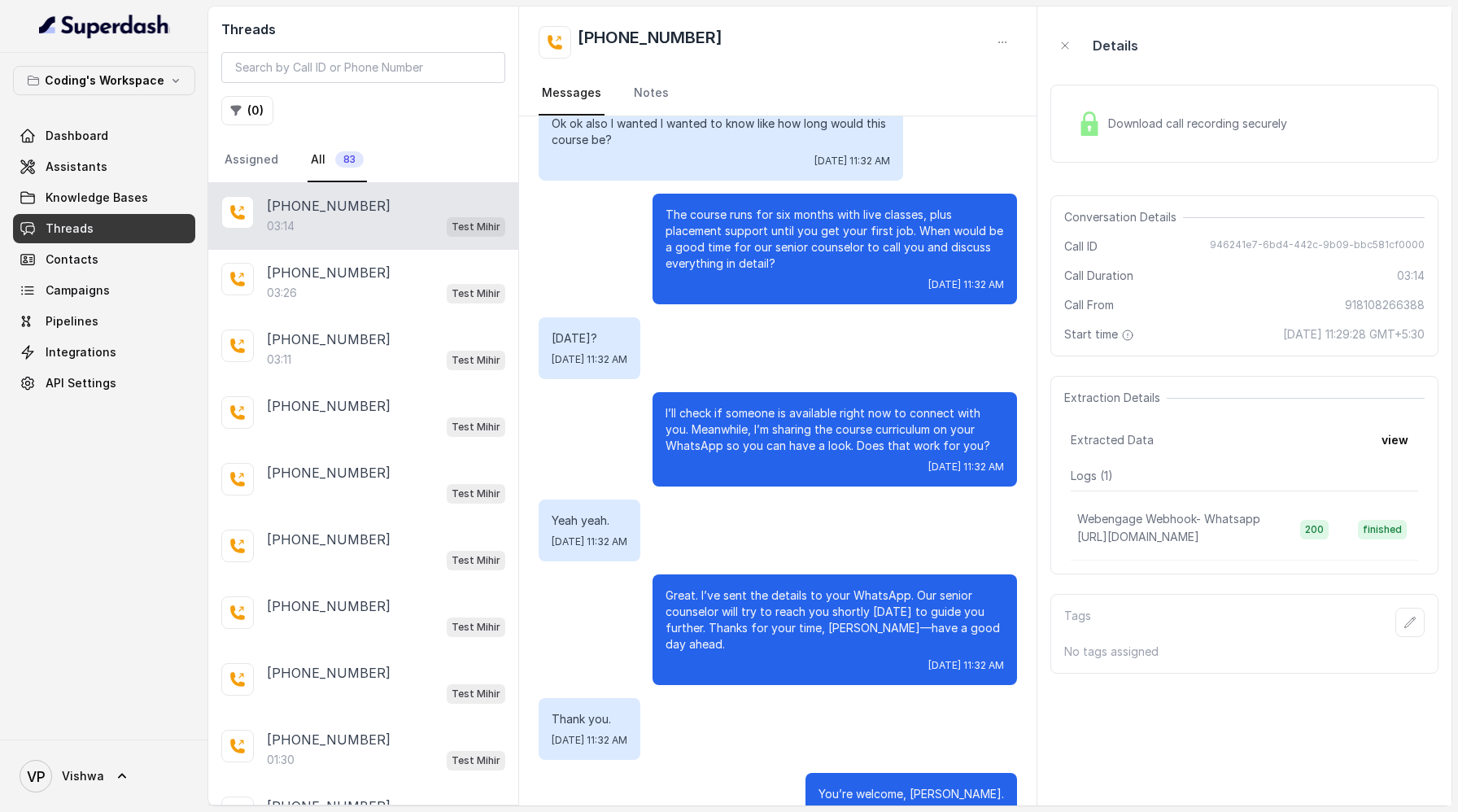
click at [1171, 120] on span "Download call recording securely" at bounding box center [1201, 124] width 185 height 17
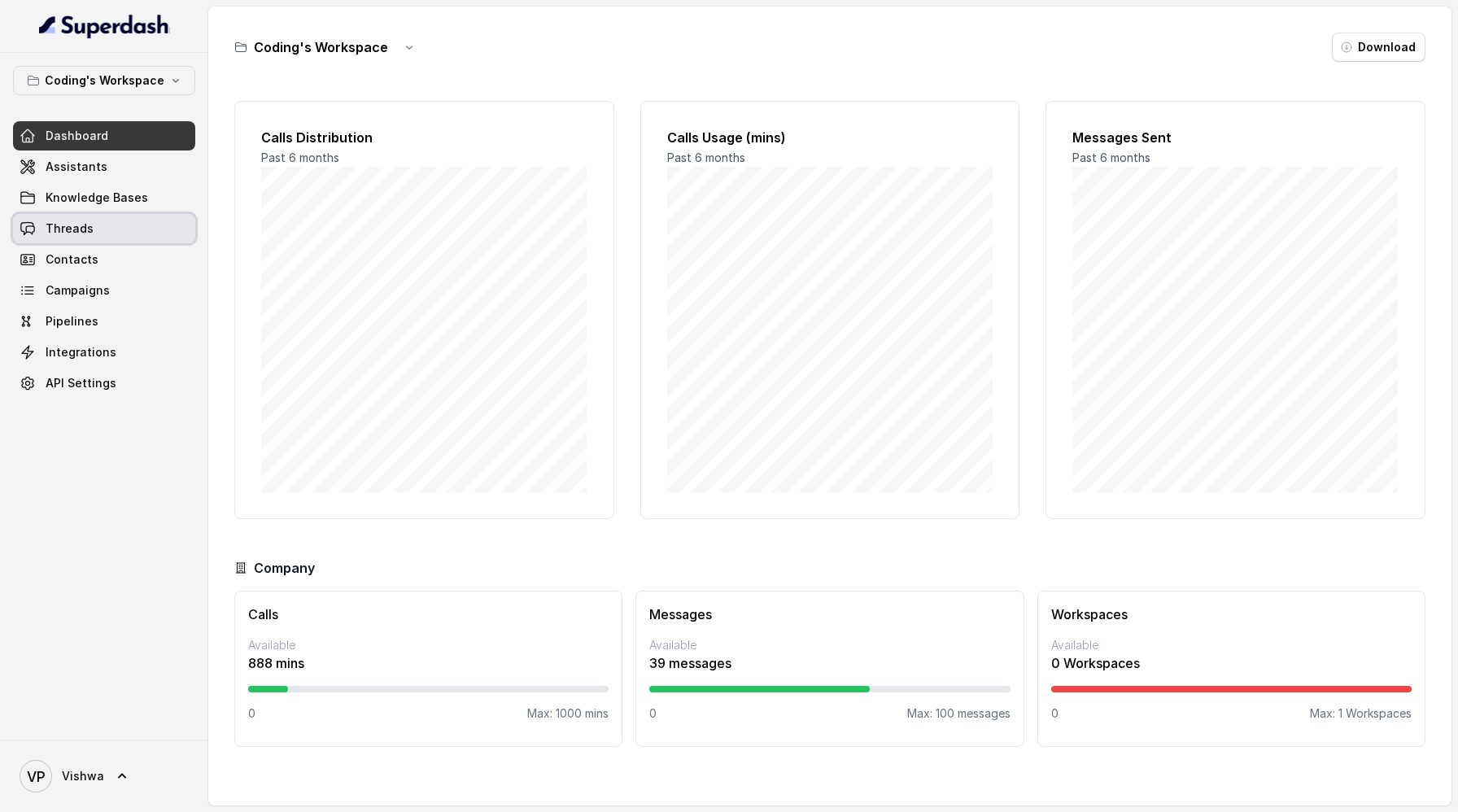
click at [63, 236] on span "Threads" at bounding box center [69, 229] width 48 height 17
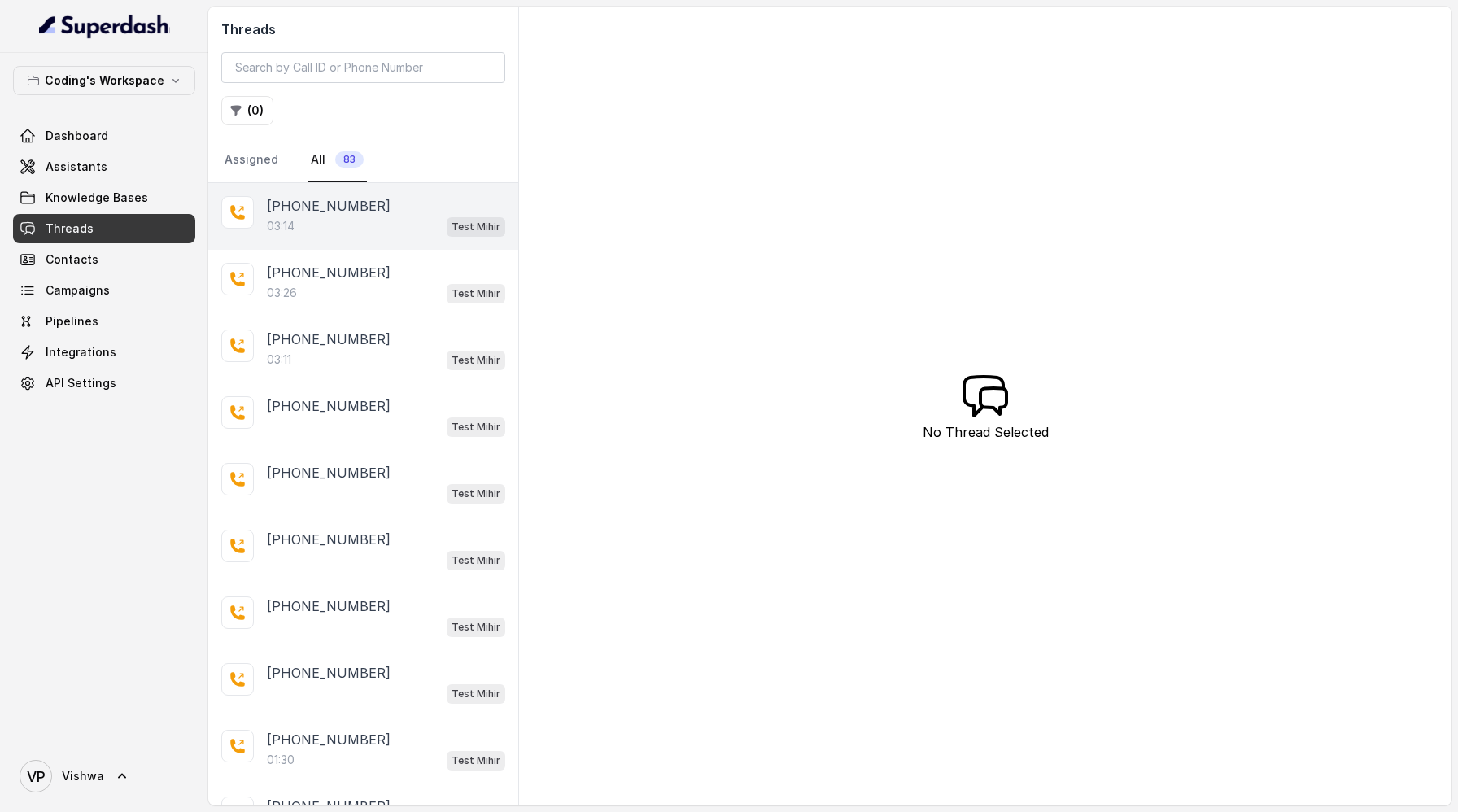
click at [309, 216] on div "03:14 Test [PERSON_NAME]" at bounding box center [386, 227] width 238 height 21
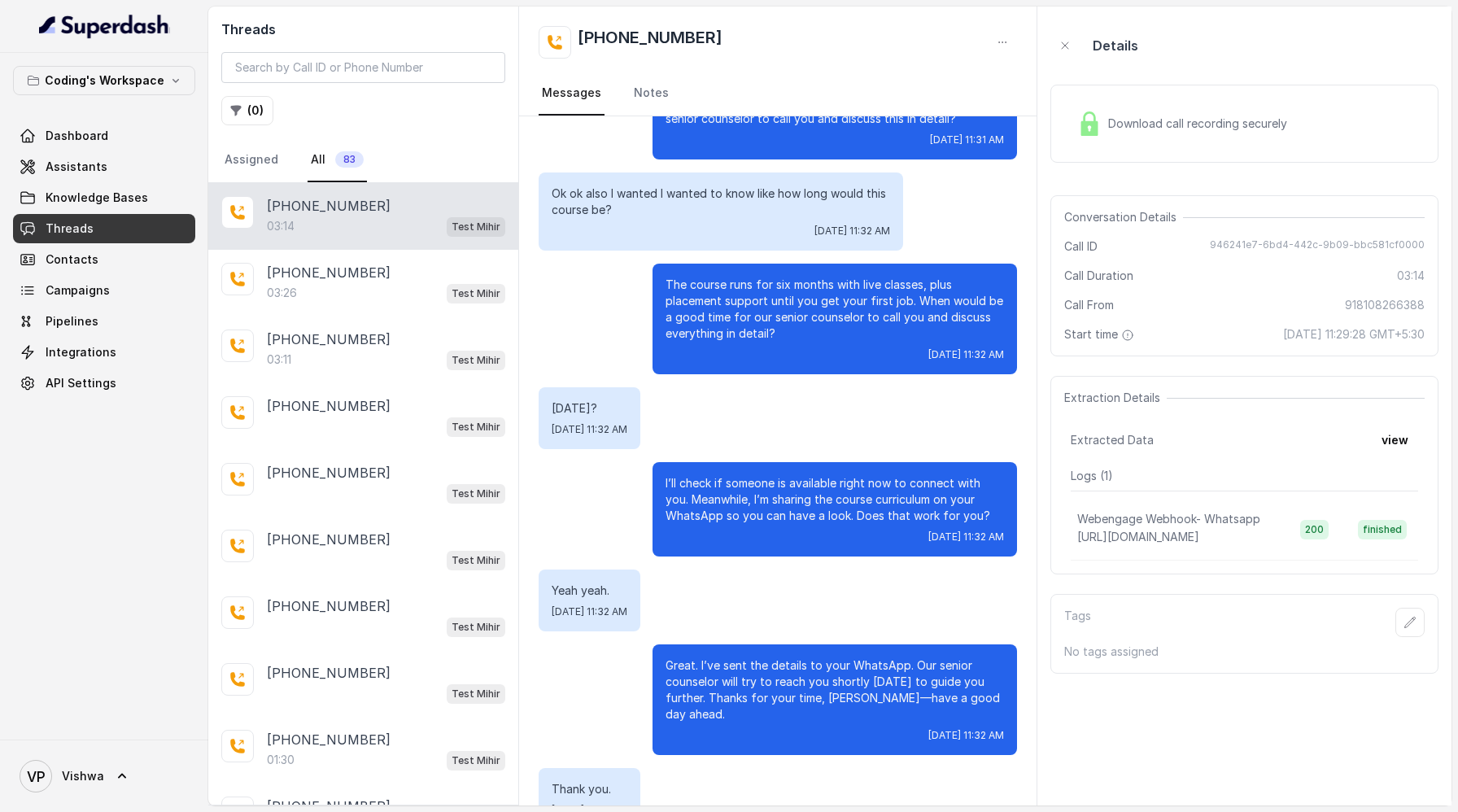
scroll to position [2145, 0]
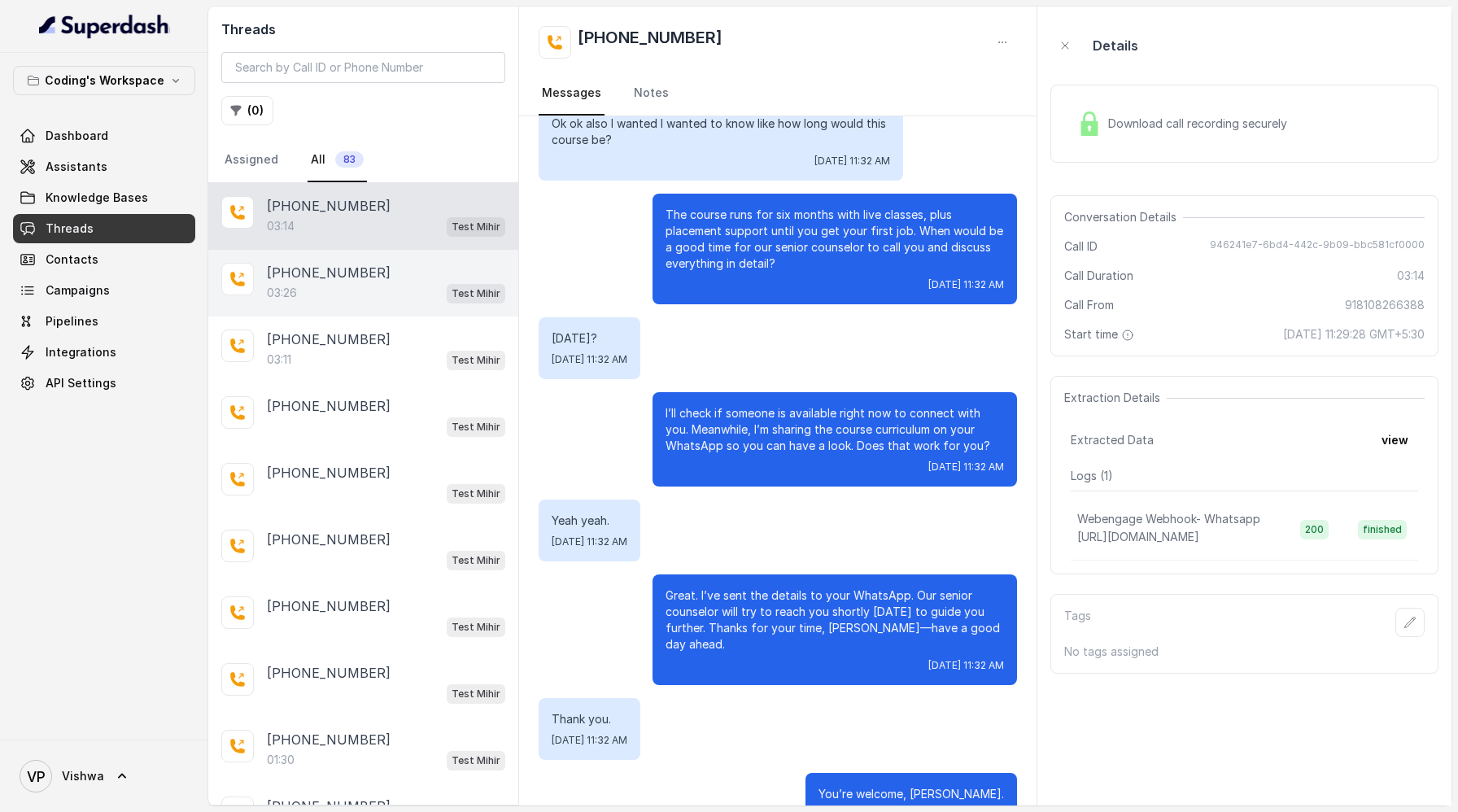
click at [335, 280] on p "+918759770477" at bounding box center [329, 273] width 124 height 20
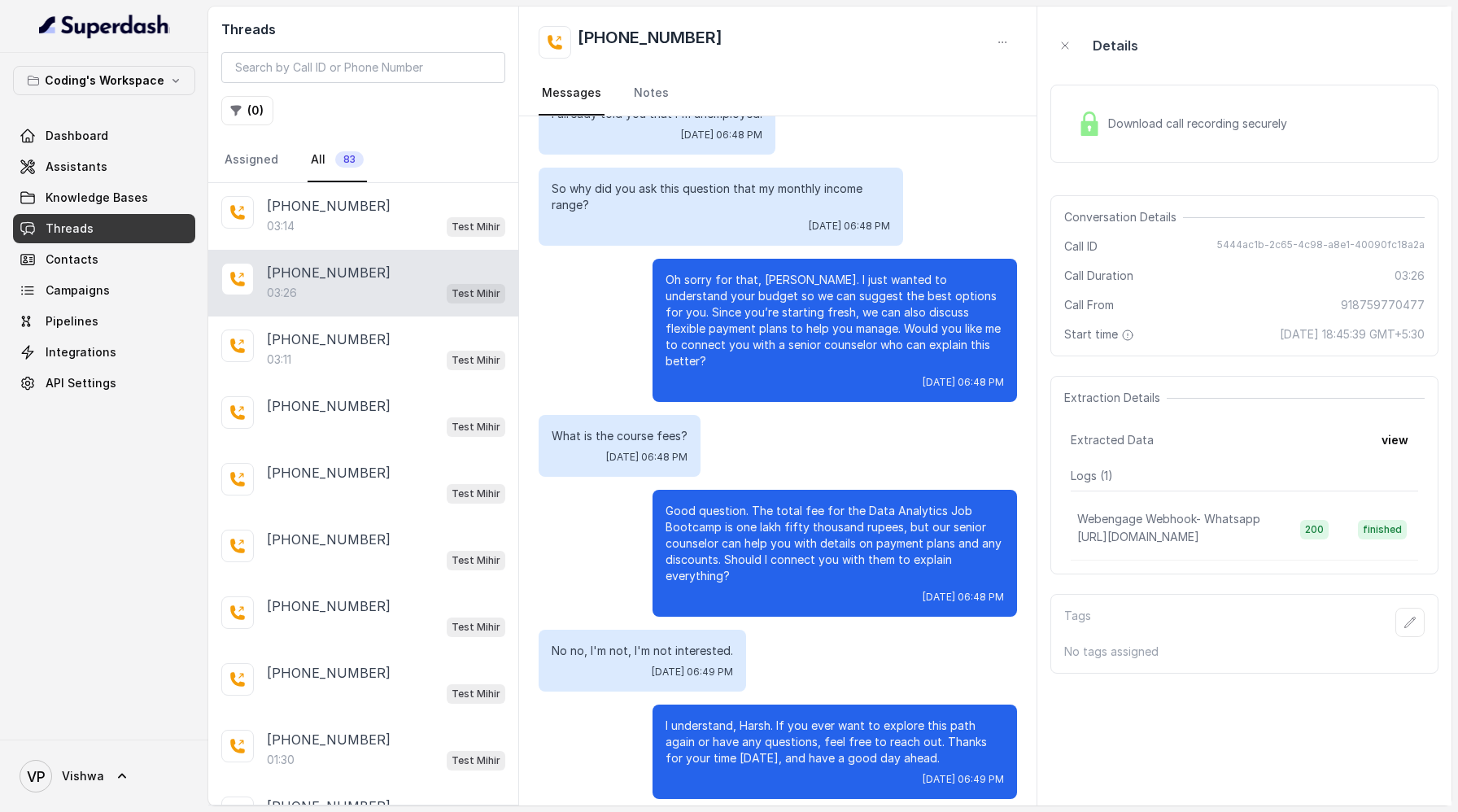
scroll to position [1982, 0]
